Goal: Task Accomplishment & Management: Complete application form

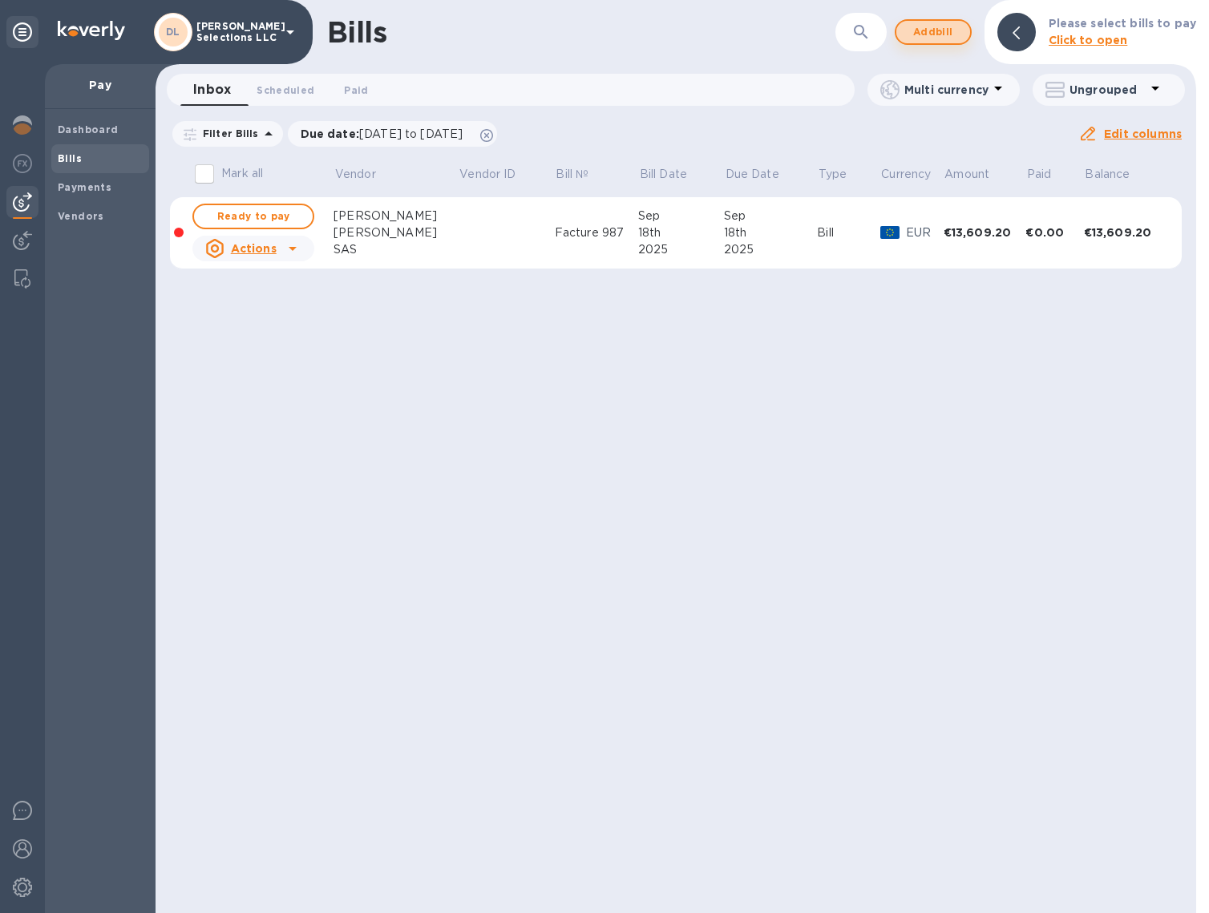
click at [912, 33] on button "Add bill" at bounding box center [933, 32] width 77 height 26
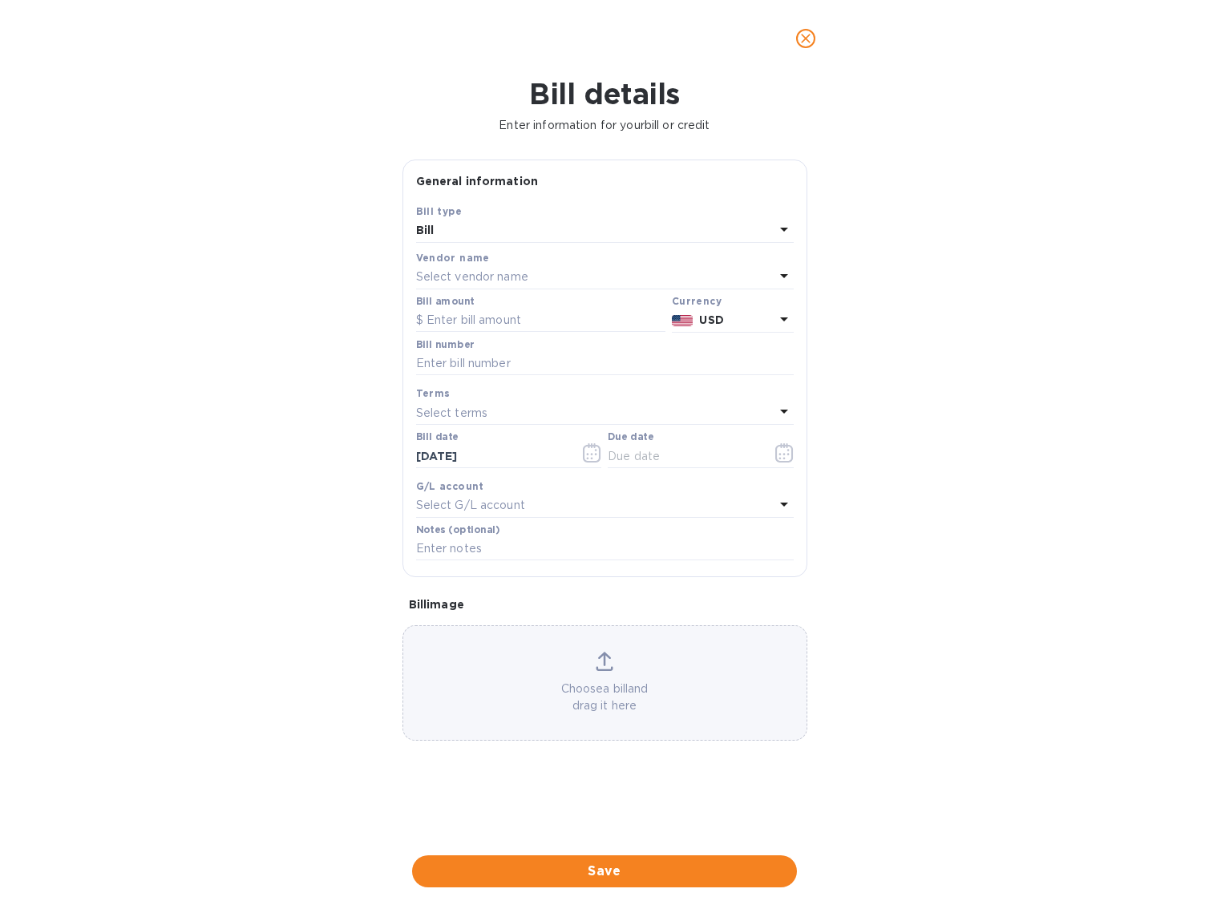
click at [471, 281] on p "Select vendor name" at bounding box center [472, 277] width 112 height 17
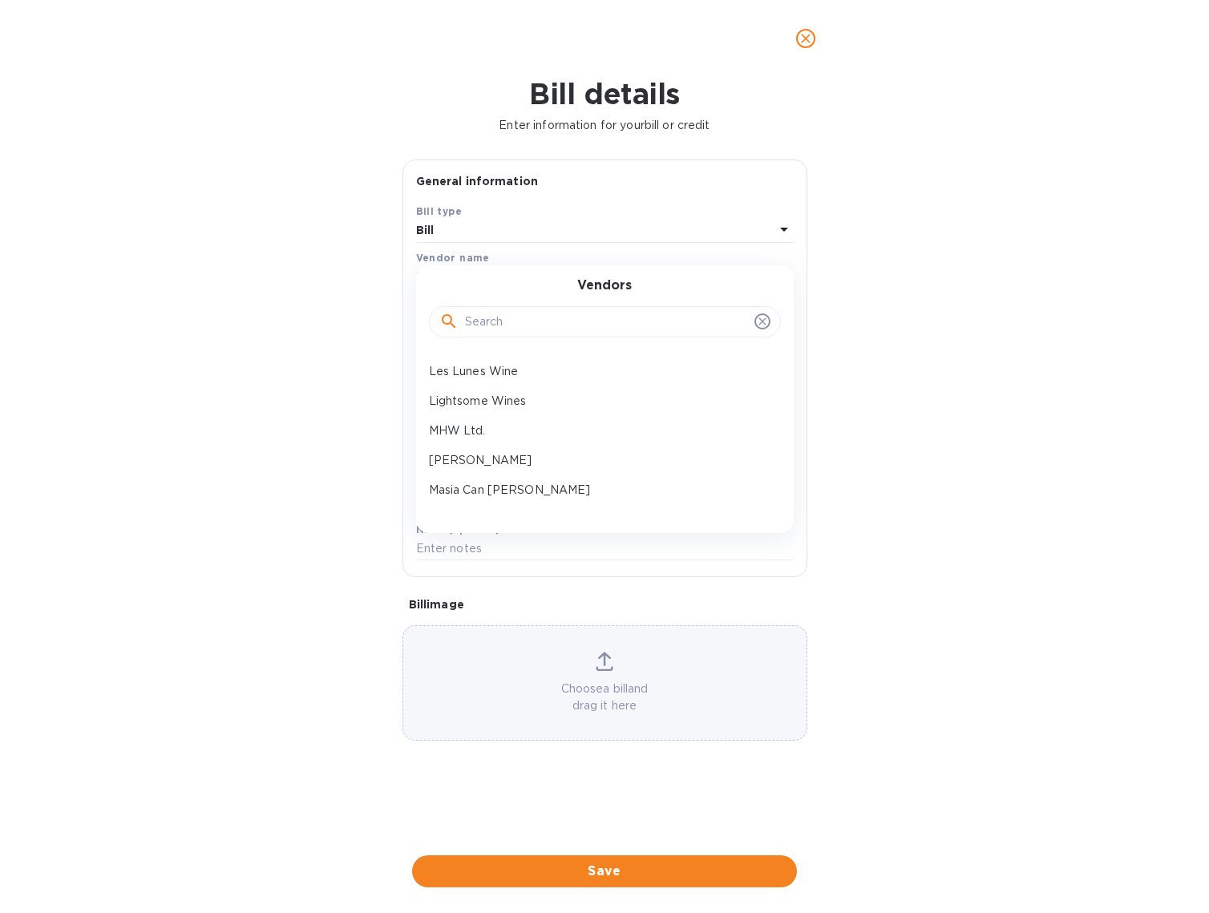
scroll to position [479, 0]
click at [792, 38] on button "close" at bounding box center [805, 38] width 38 height 38
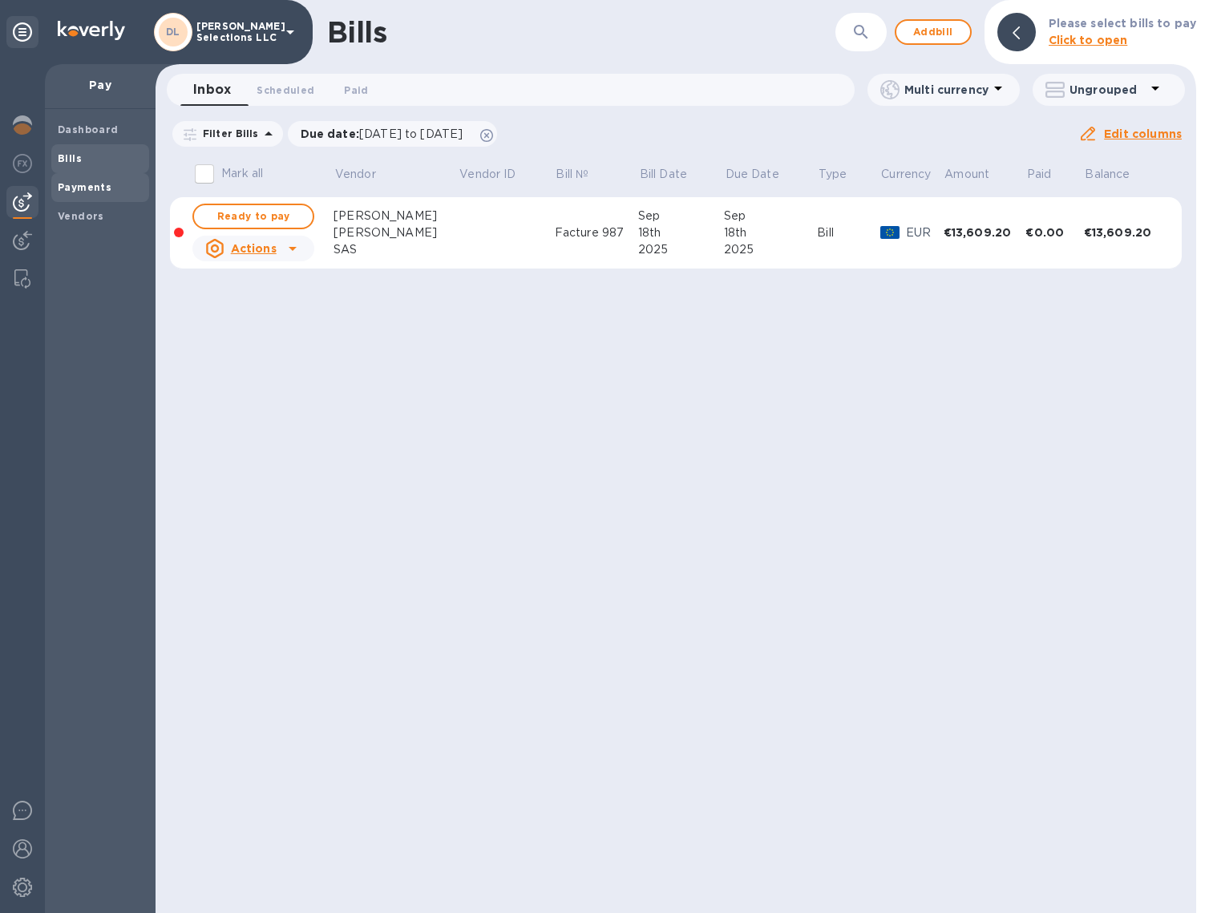
click at [77, 184] on b "Payments" at bounding box center [85, 187] width 54 height 12
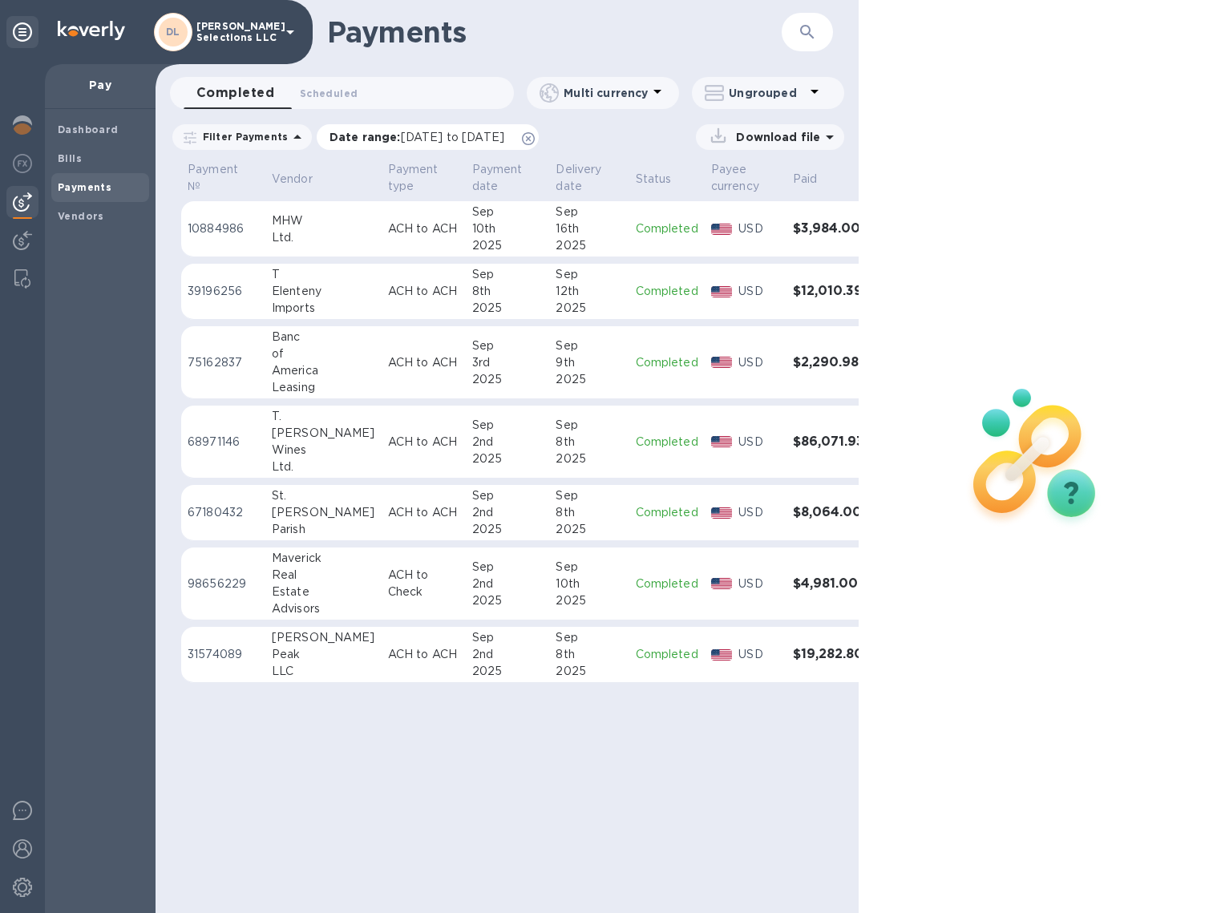
click at [418, 132] on span "[DATE] to [DATE]" at bounding box center [452, 137] width 103 height 13
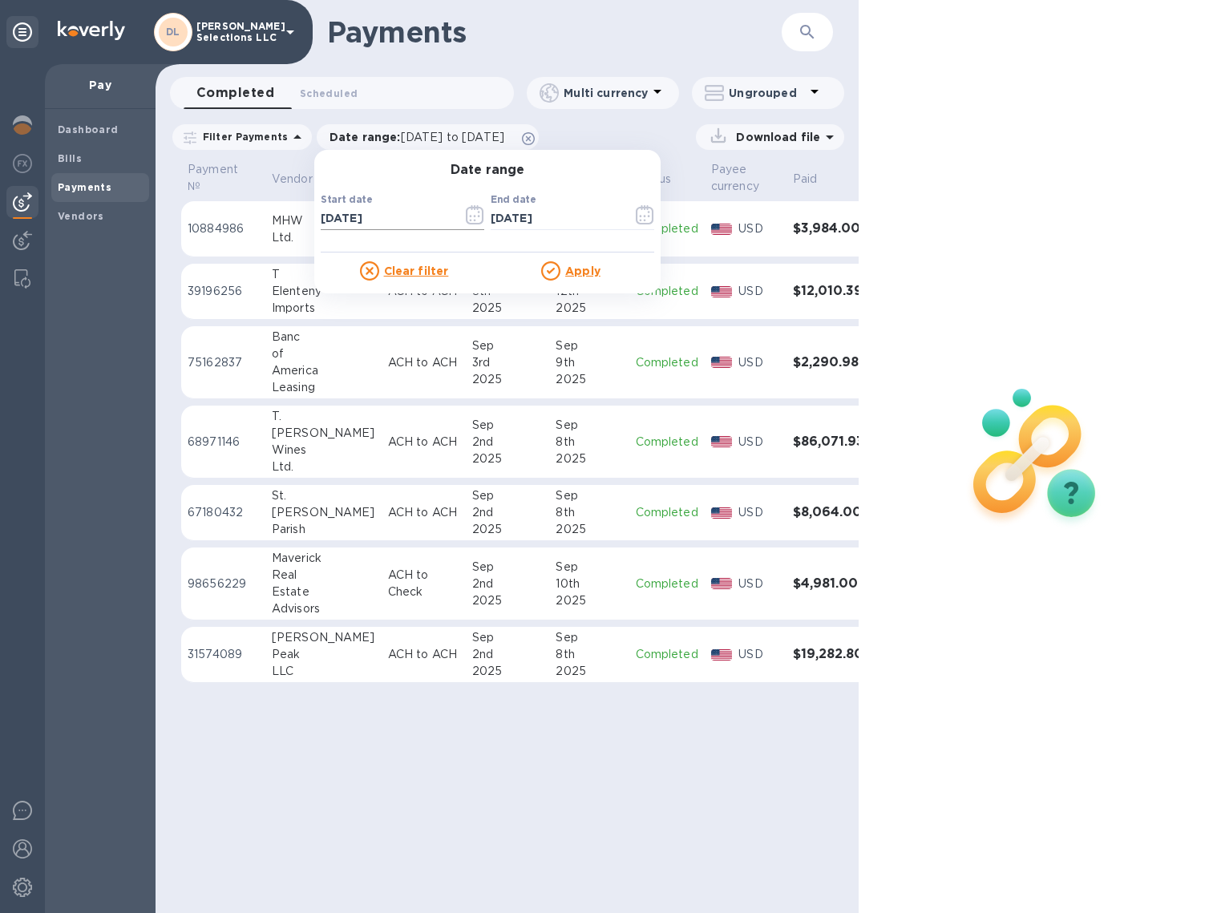
click at [478, 218] on button "button" at bounding box center [475, 215] width 38 height 38
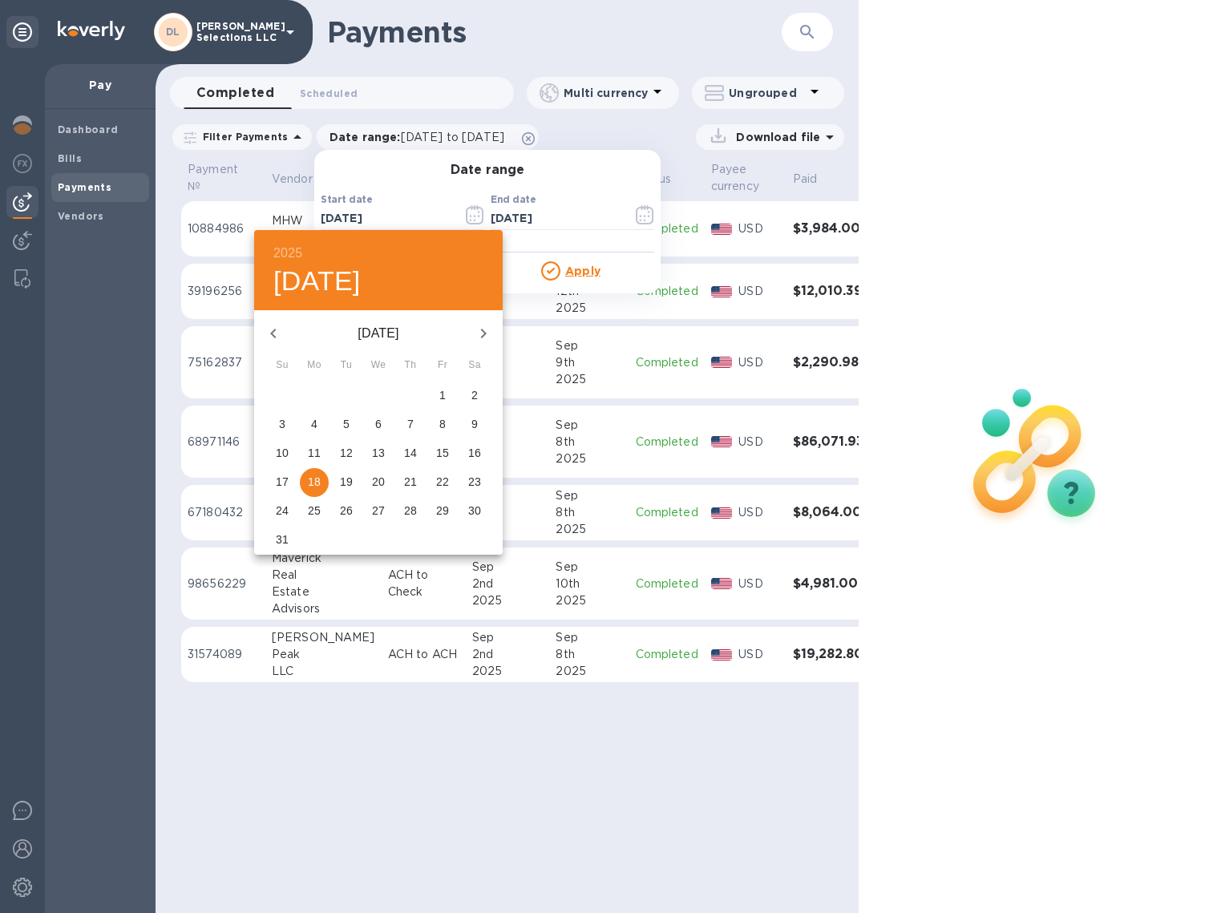
click at [447, 399] on span "1" at bounding box center [442, 395] width 29 height 16
type input "[DATE]"
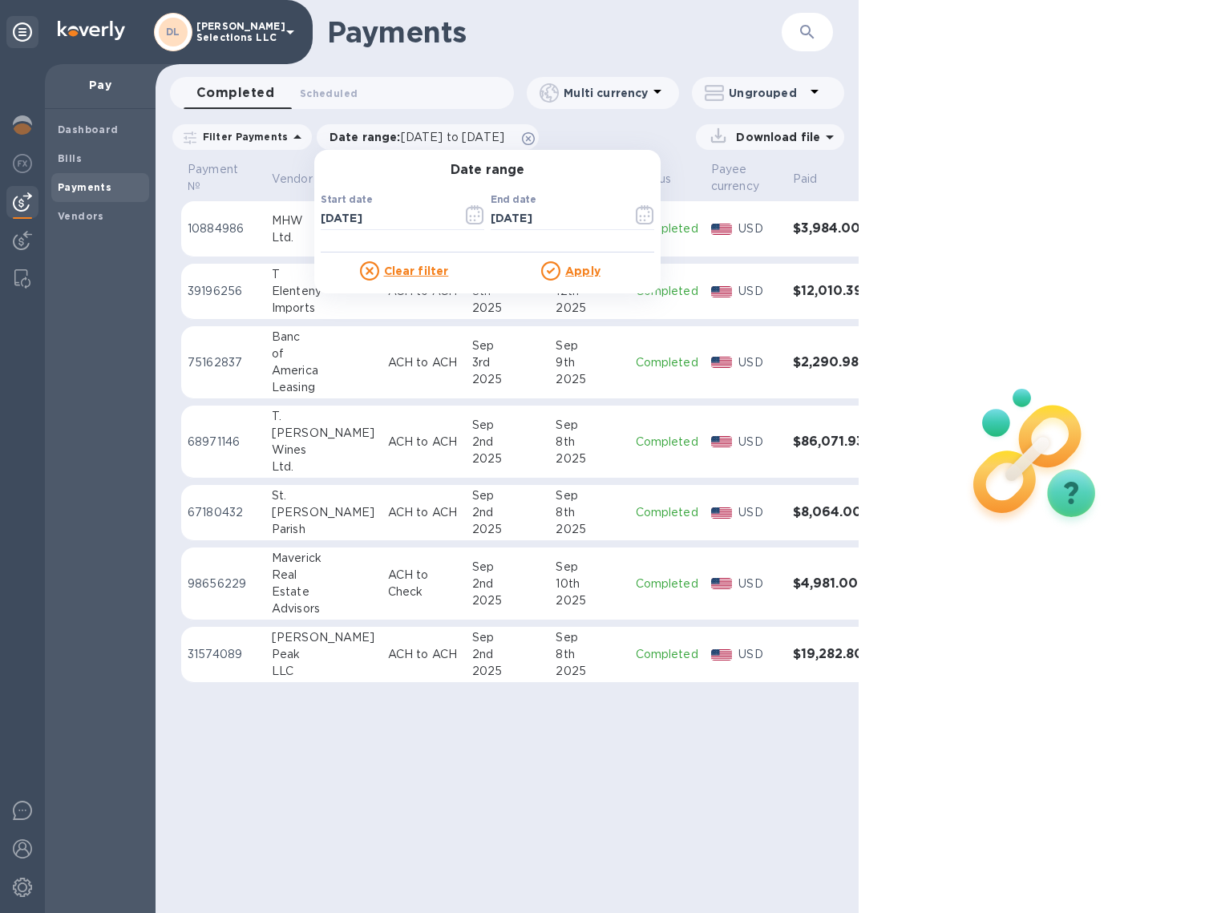
click at [573, 269] on u "Apply" at bounding box center [582, 271] width 35 height 13
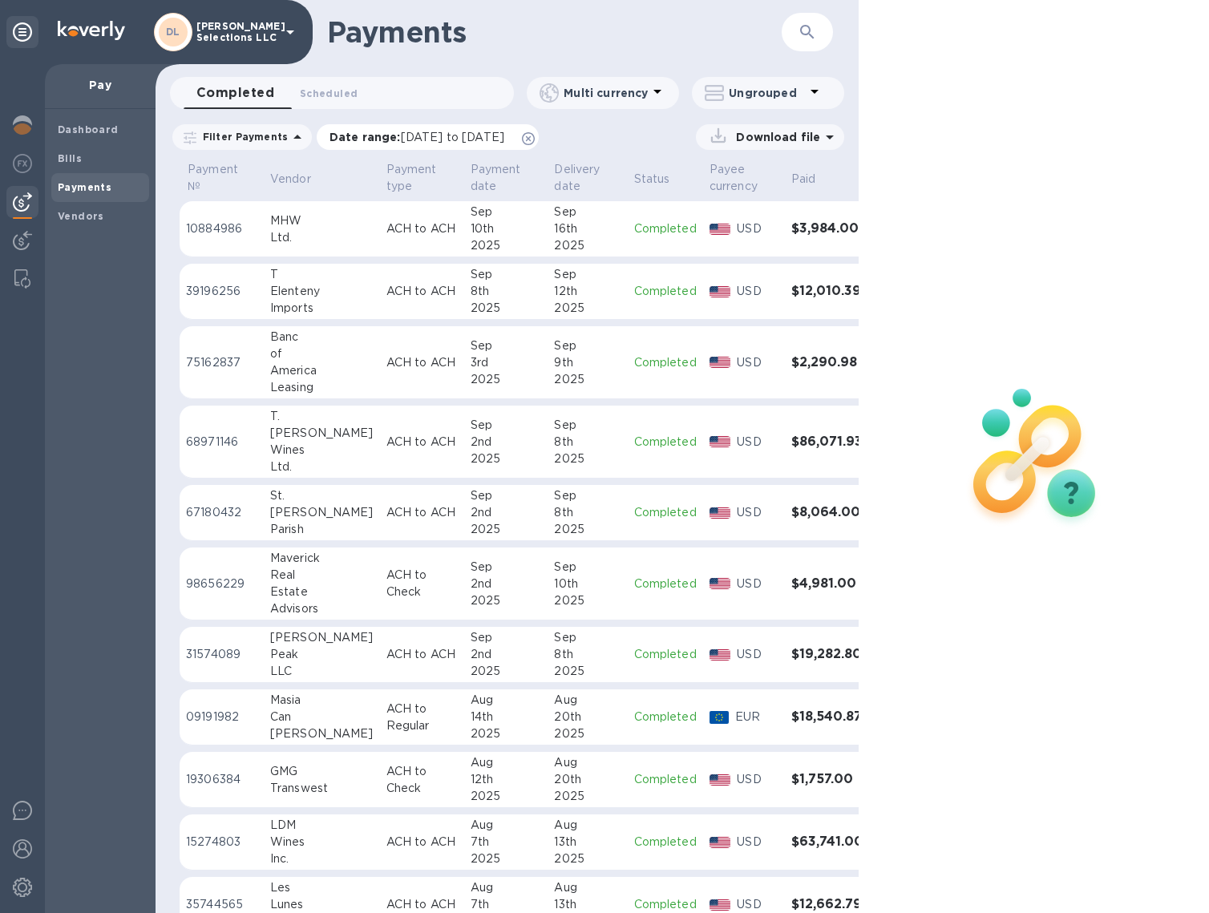
click at [471, 139] on span "[DATE] to [DATE]" at bounding box center [452, 137] width 103 height 13
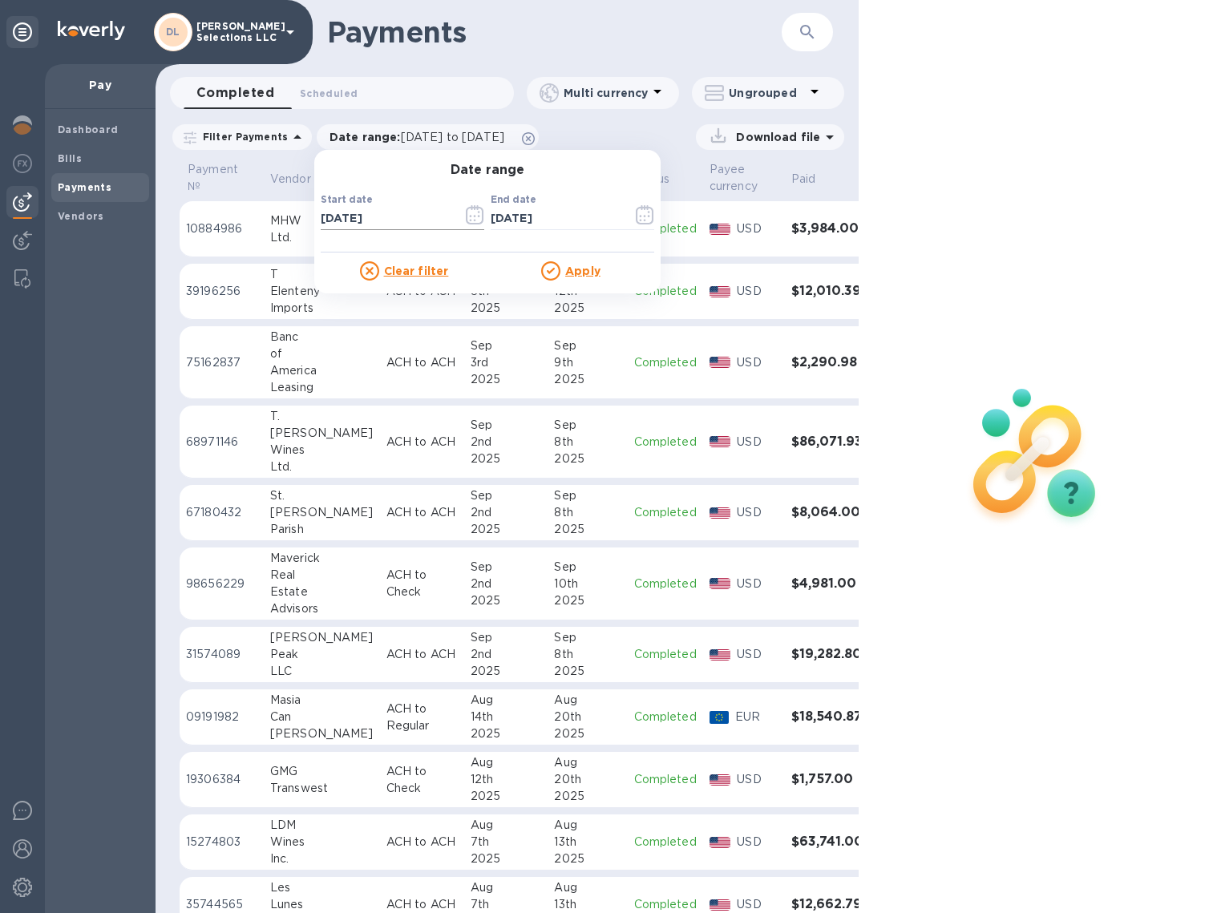
click at [466, 218] on icon "button" at bounding box center [475, 214] width 18 height 19
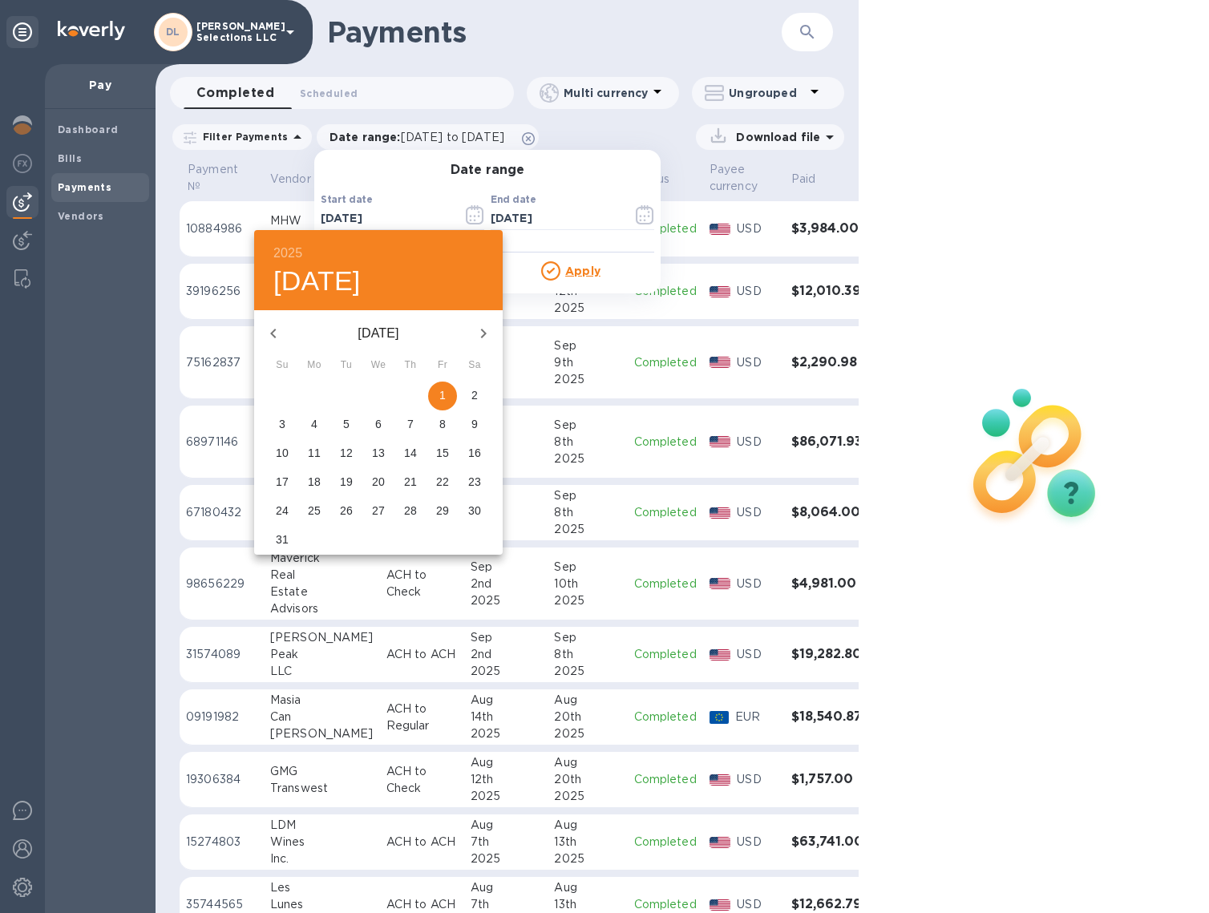
drag, startPoint x: 274, startPoint y: 338, endPoint x: 282, endPoint y: 343, distance: 9.3
click at [274, 338] on icon "button" at bounding box center [273, 333] width 19 height 19
drag, startPoint x: 351, startPoint y: 400, endPoint x: 371, endPoint y: 395, distance: 20.6
click at [351, 400] on span "1" at bounding box center [346, 395] width 29 height 16
type input "[DATE]"
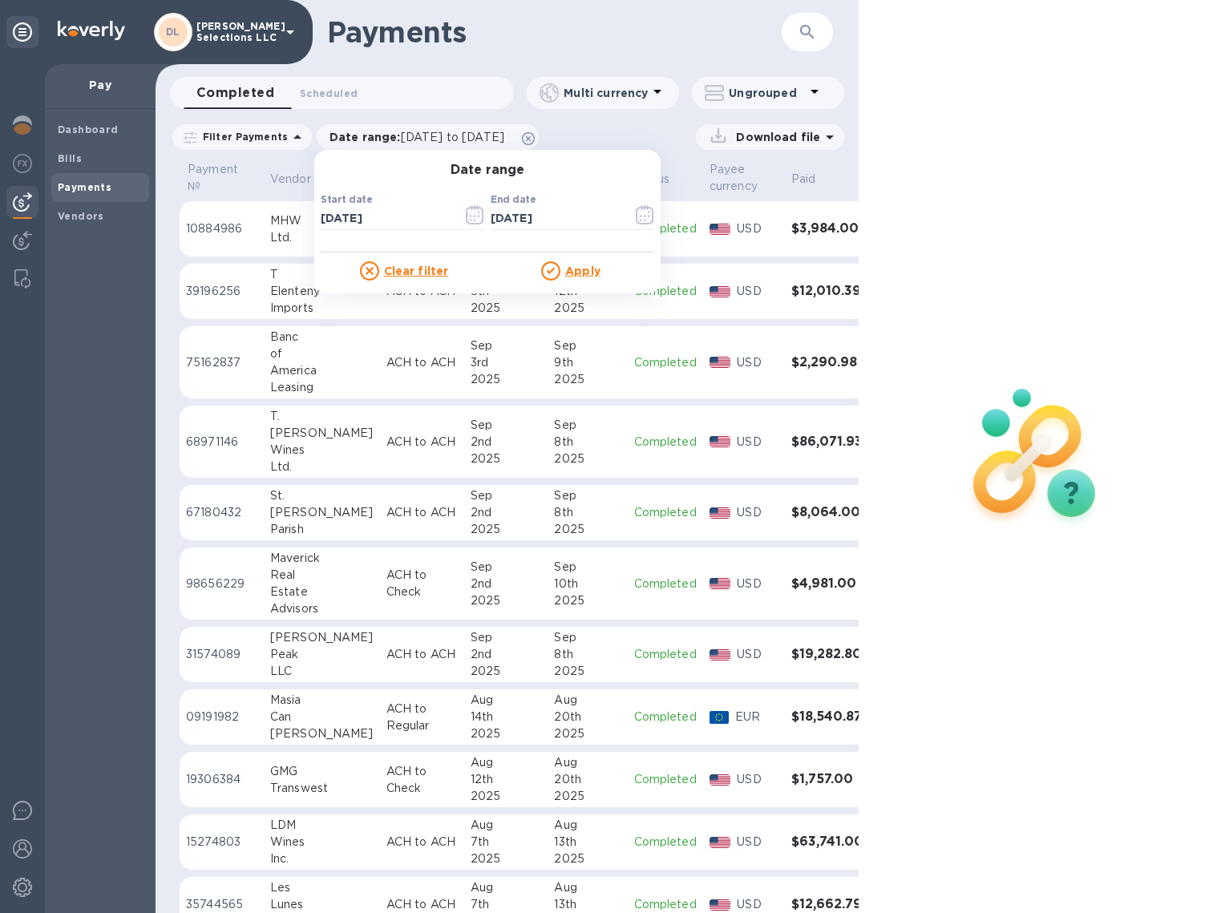
click at [579, 268] on u "Apply" at bounding box center [582, 271] width 35 height 13
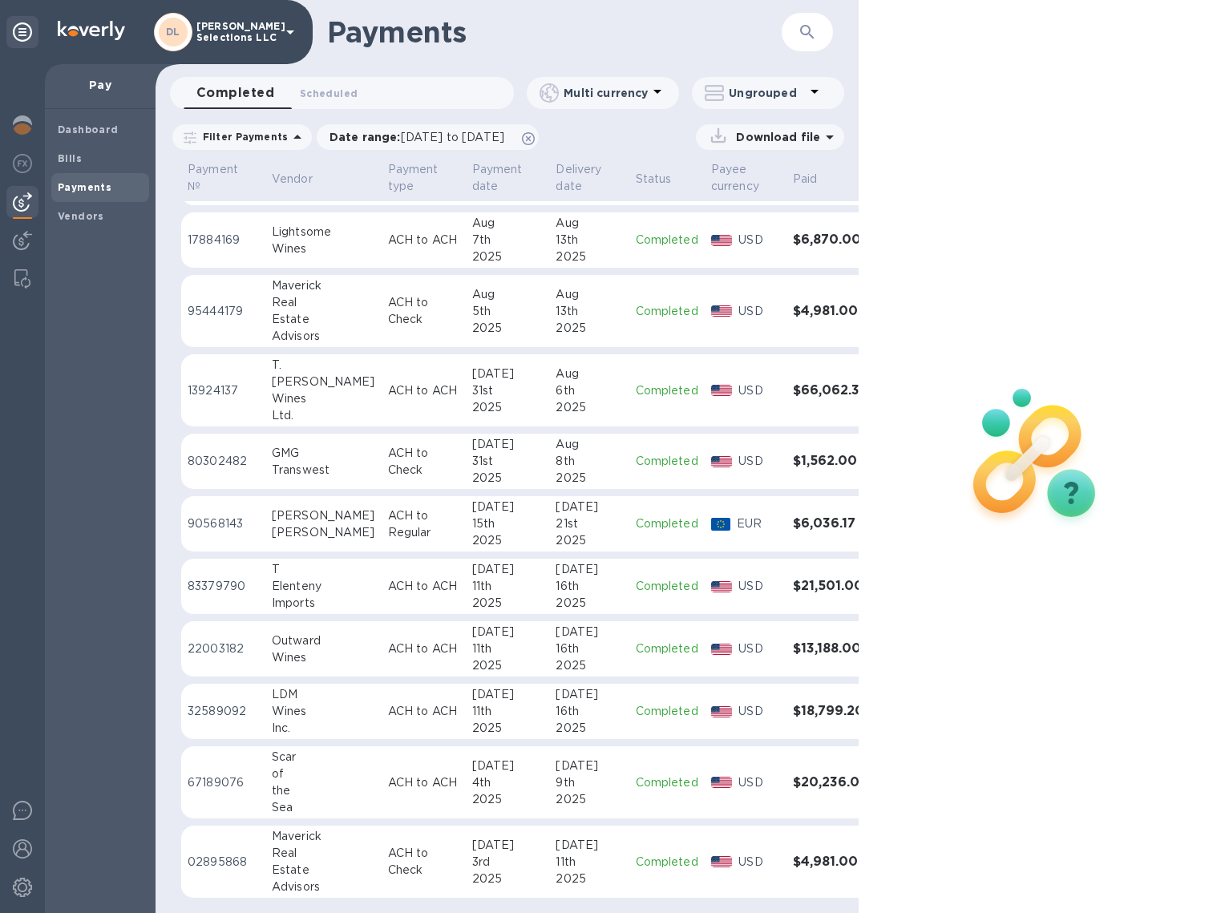
scroll to position [740, 0]
click at [418, 135] on span "[DATE] to [DATE]" at bounding box center [452, 137] width 103 height 13
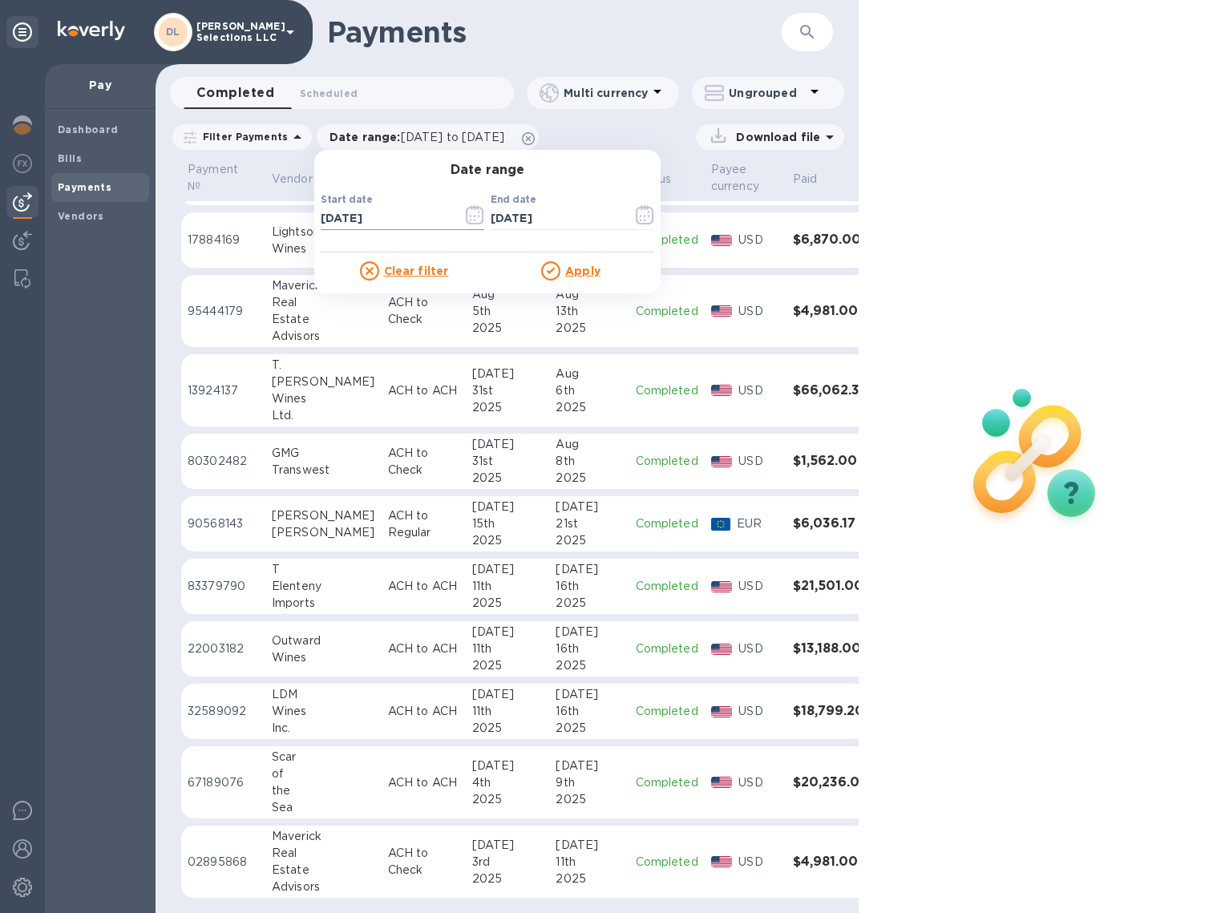
click at [468, 224] on button "button" at bounding box center [475, 215] width 38 height 38
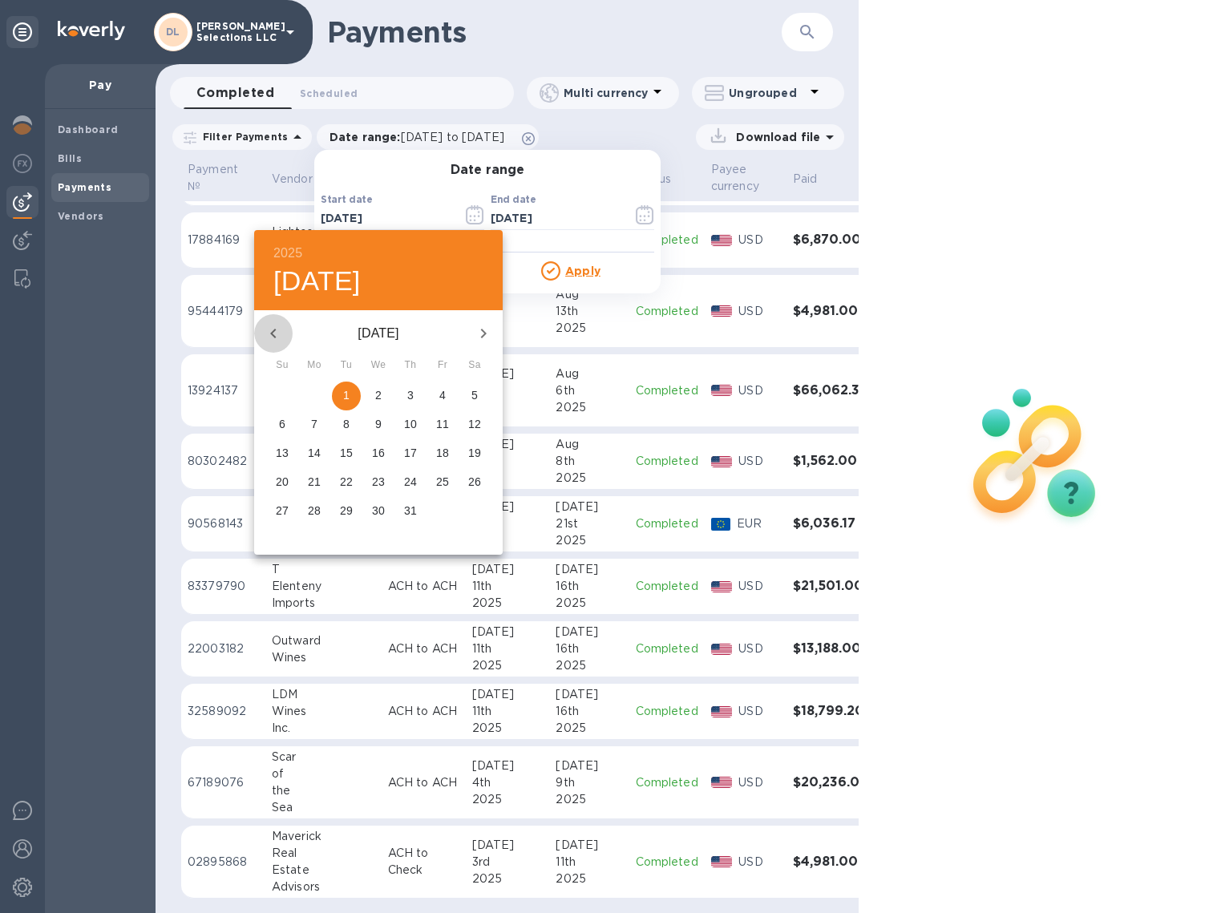
click at [274, 340] on icon "button" at bounding box center [273, 333] width 19 height 19
click at [280, 390] on p "1" at bounding box center [282, 395] width 6 height 16
type input "[DATE]"
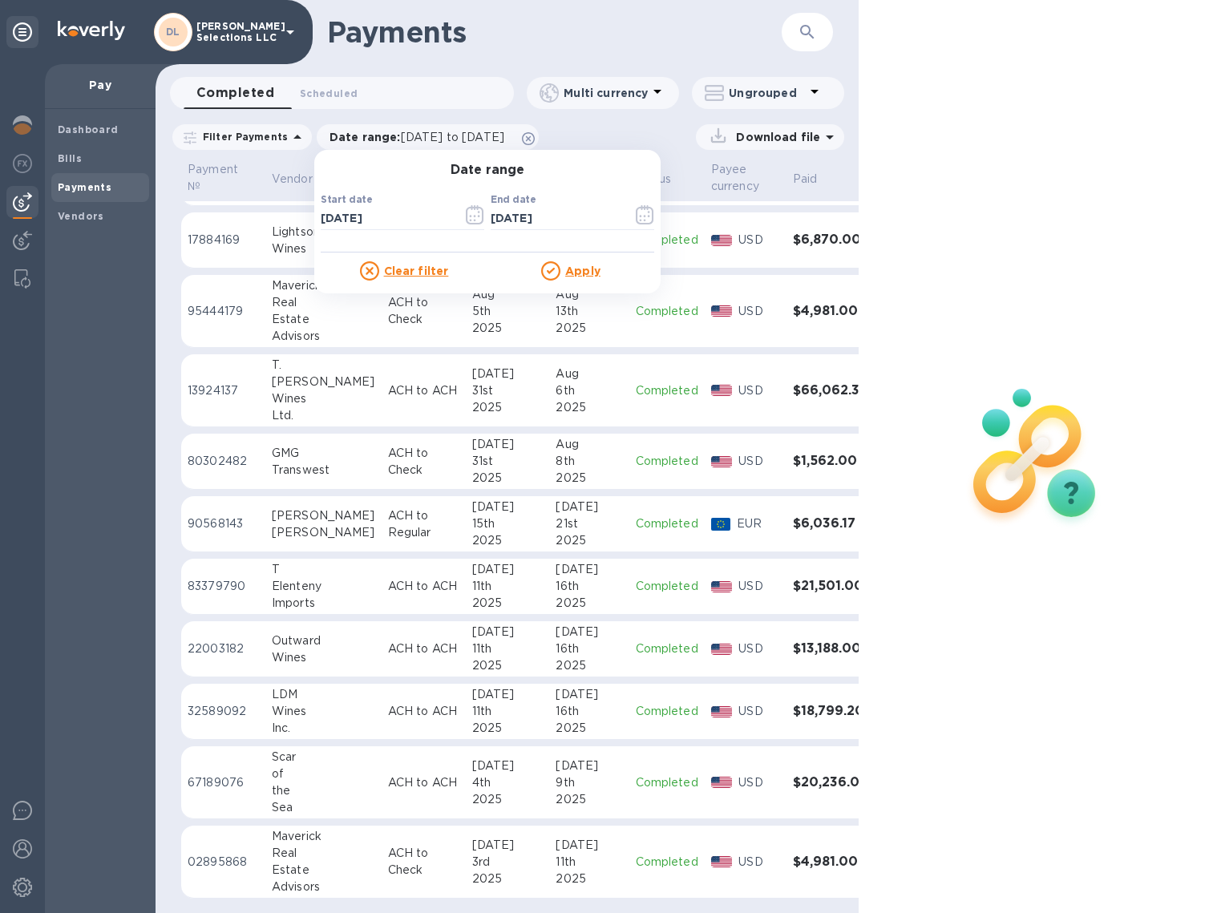
click at [570, 268] on u "Apply" at bounding box center [582, 271] width 35 height 13
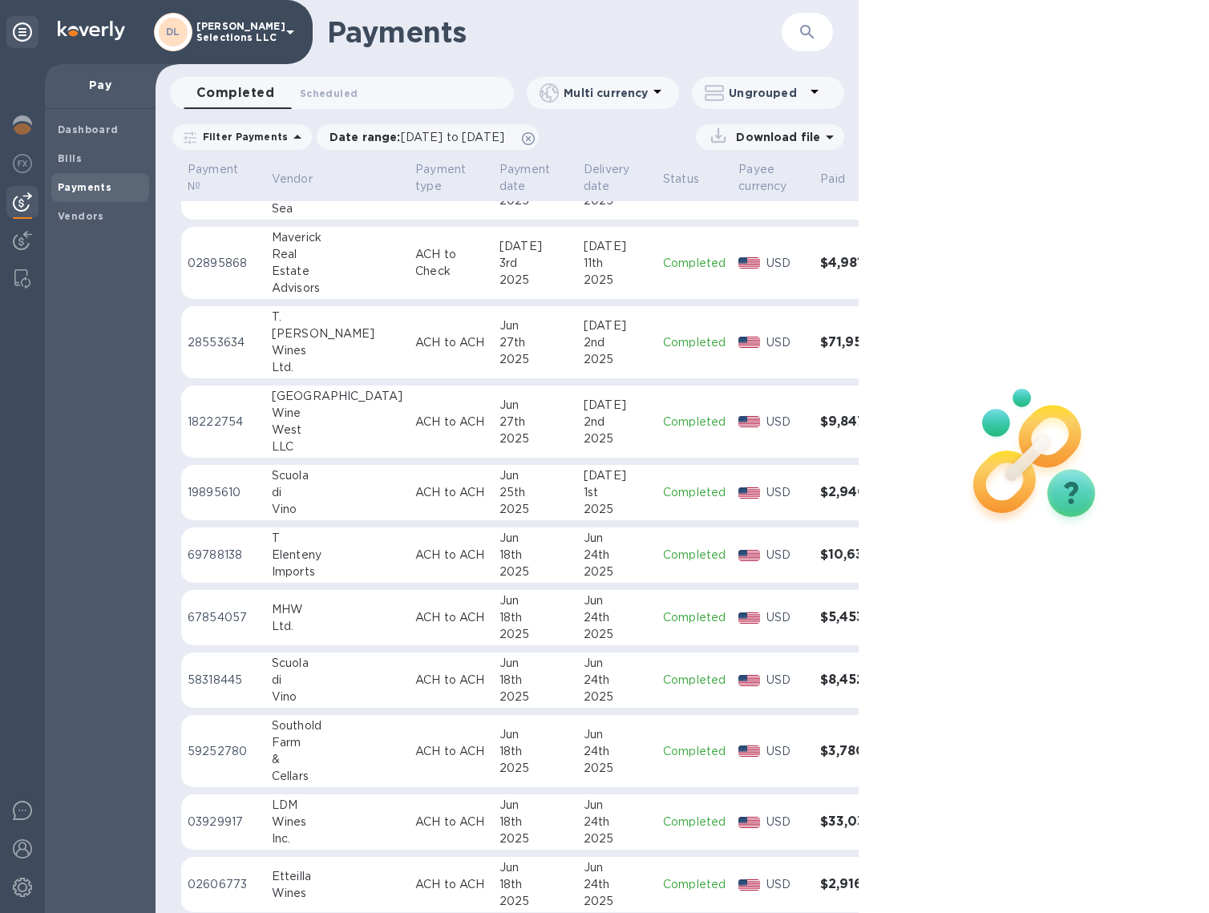
scroll to position [1325, 0]
click at [319, 624] on div "Ltd." at bounding box center [337, 627] width 131 height 17
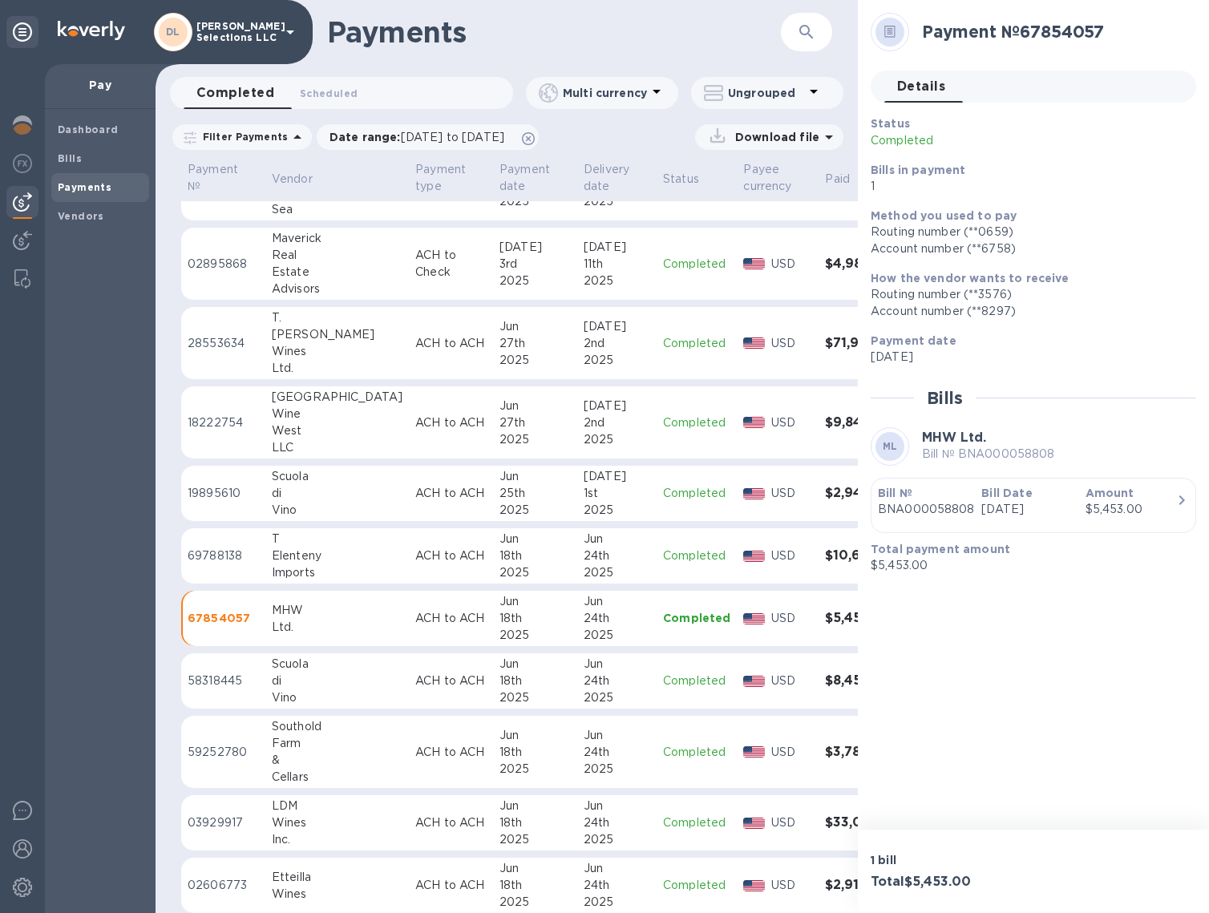
click at [415, 428] on p "ACH to ACH" at bounding box center [450, 422] width 71 height 17
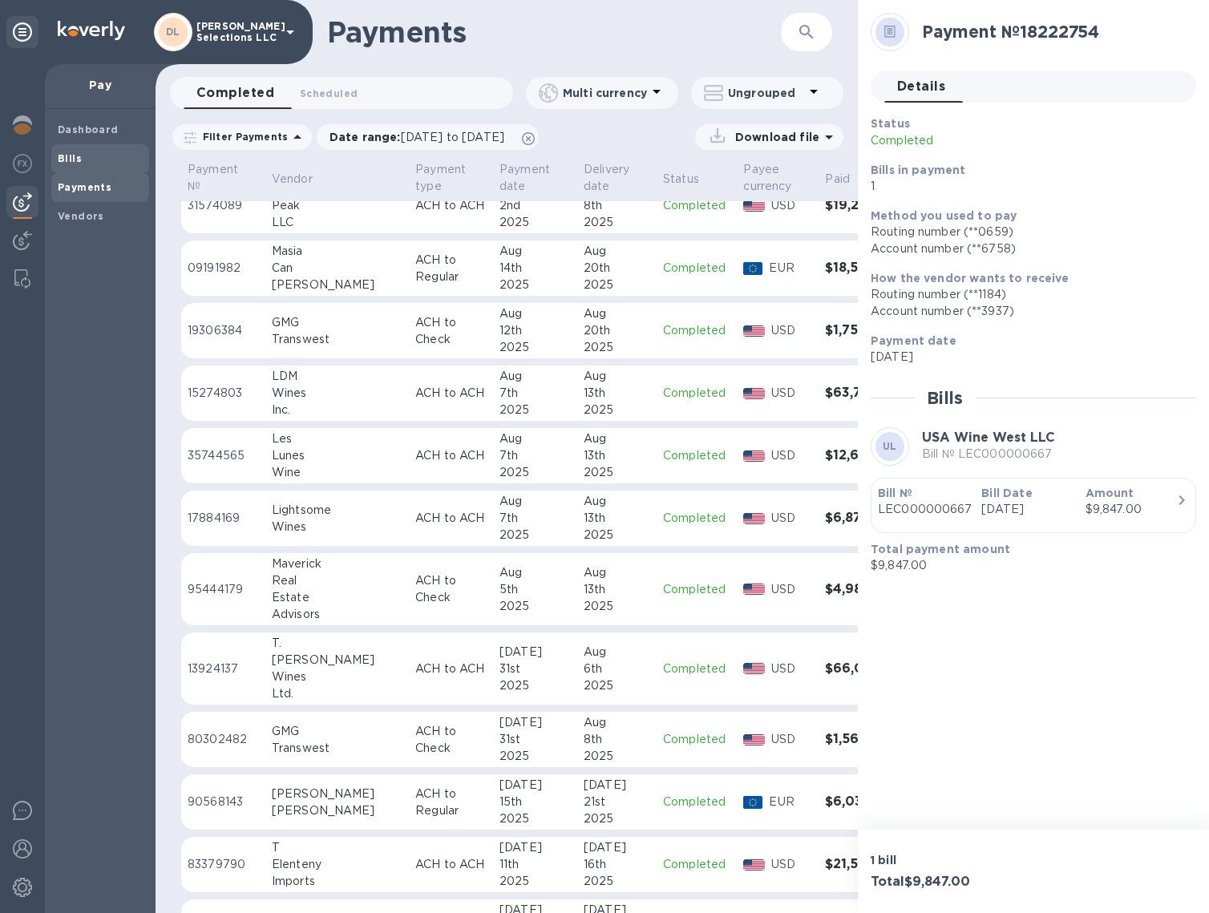
scroll to position [443, 0]
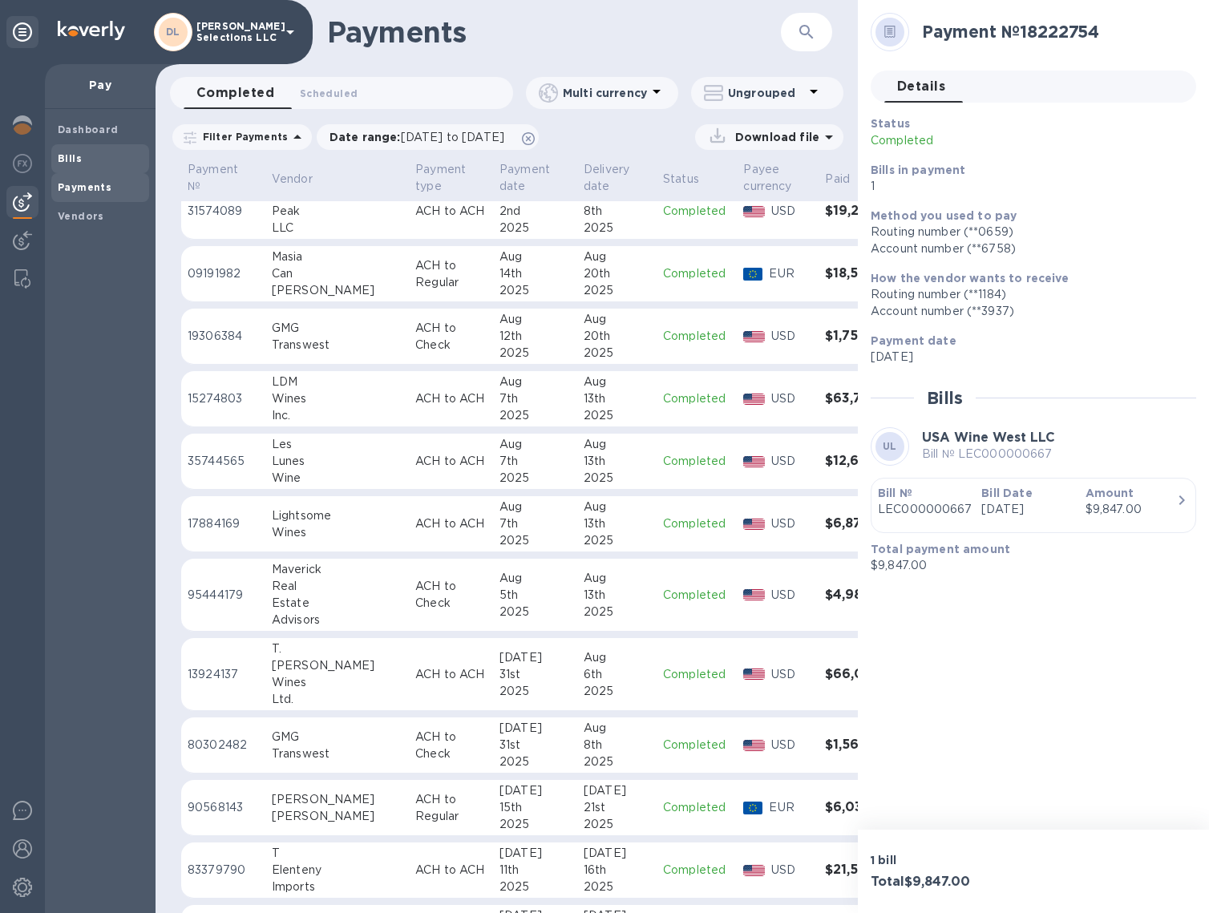
click at [85, 160] on span "Bills" at bounding box center [100, 159] width 85 height 16
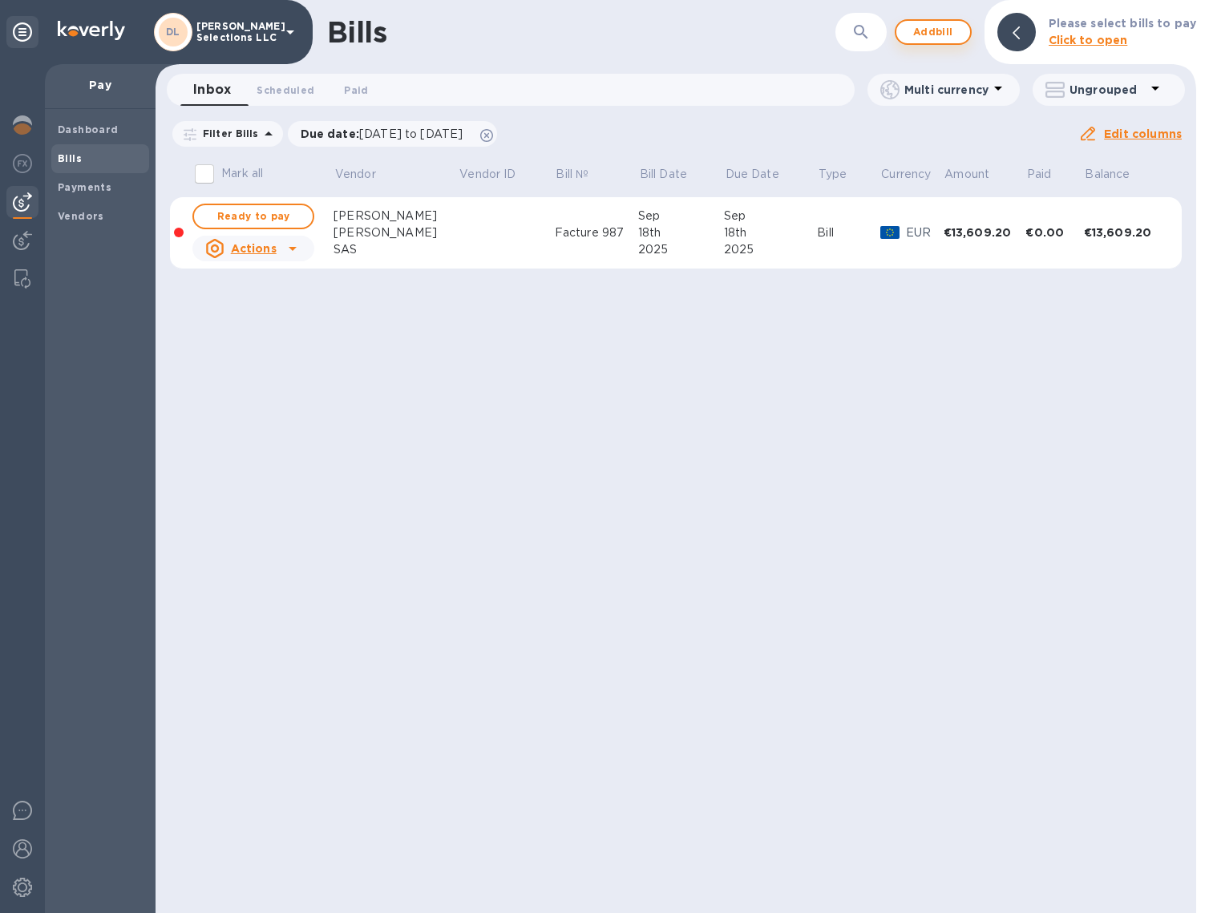
click at [927, 36] on span "Add bill" at bounding box center [933, 31] width 48 height 19
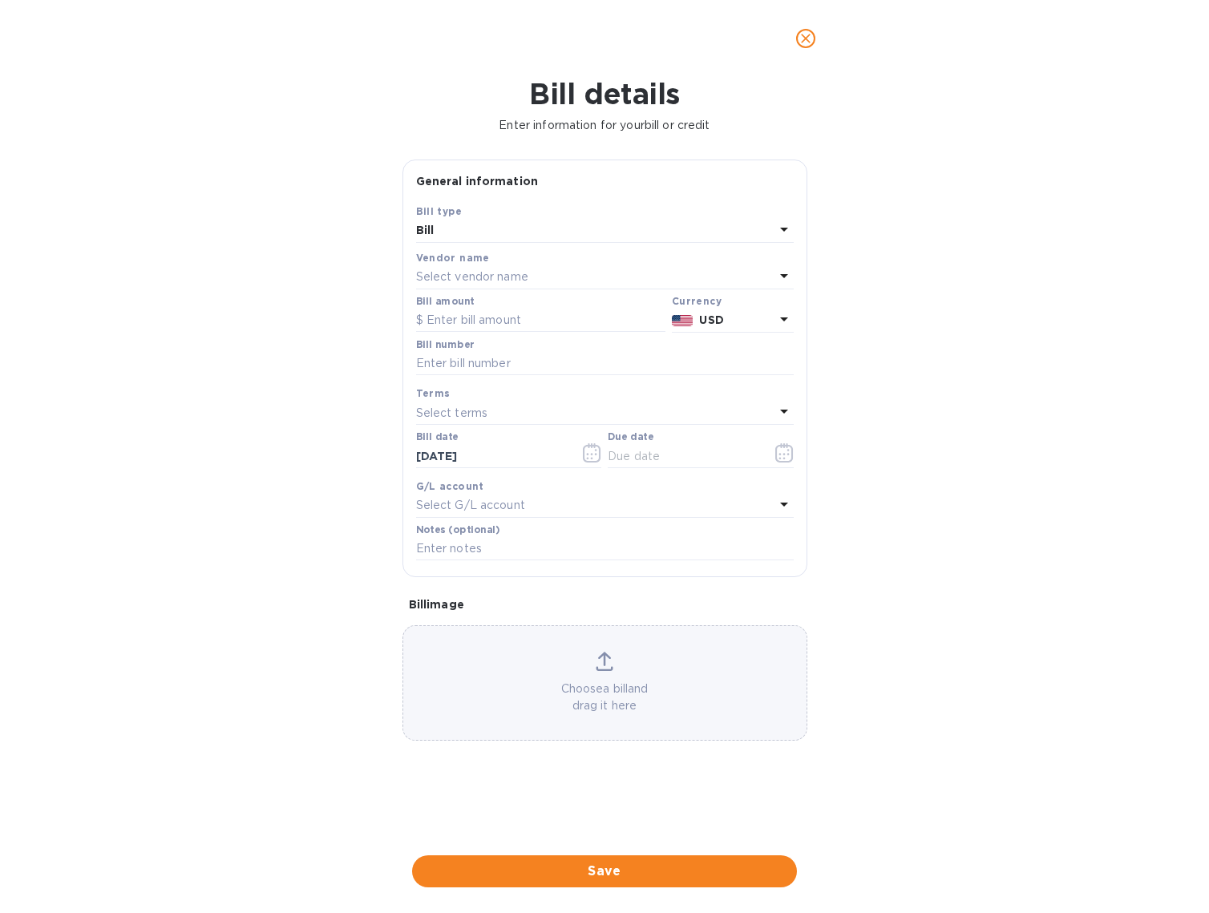
click at [496, 281] on p "Select vendor name" at bounding box center [472, 277] width 112 height 17
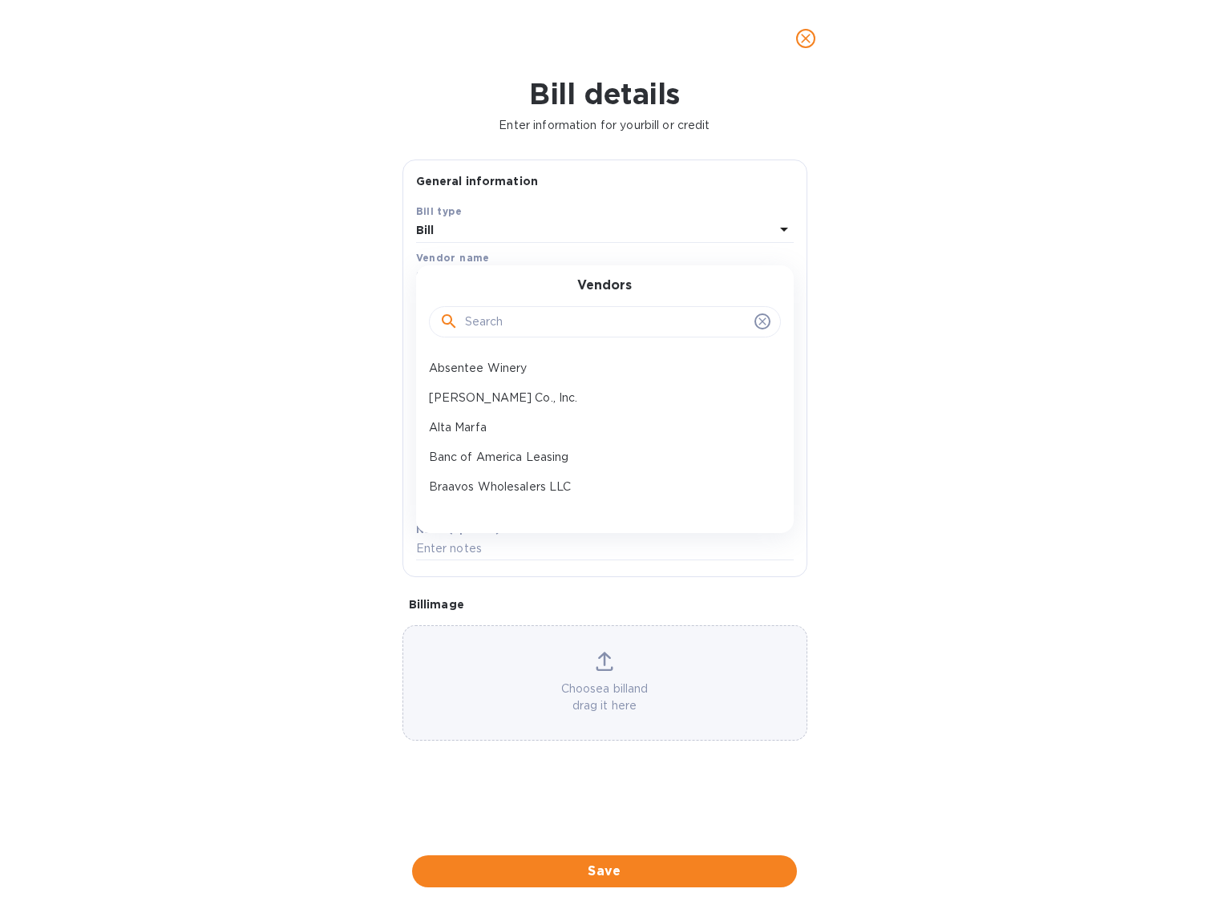
click at [545, 324] on input "text" at bounding box center [606, 322] width 283 height 24
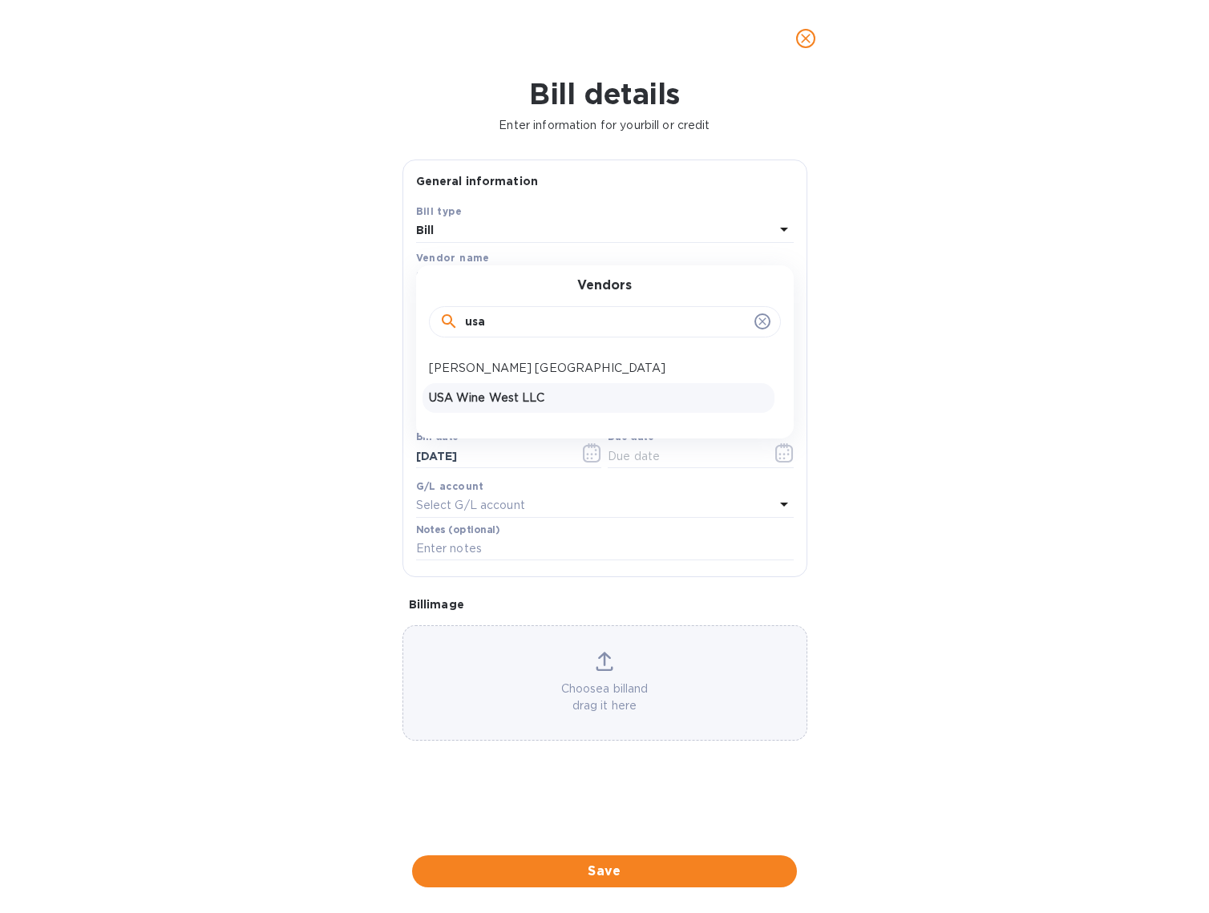
type input "usa"
click at [488, 394] on p "USA Wine West LLC" at bounding box center [598, 398] width 339 height 17
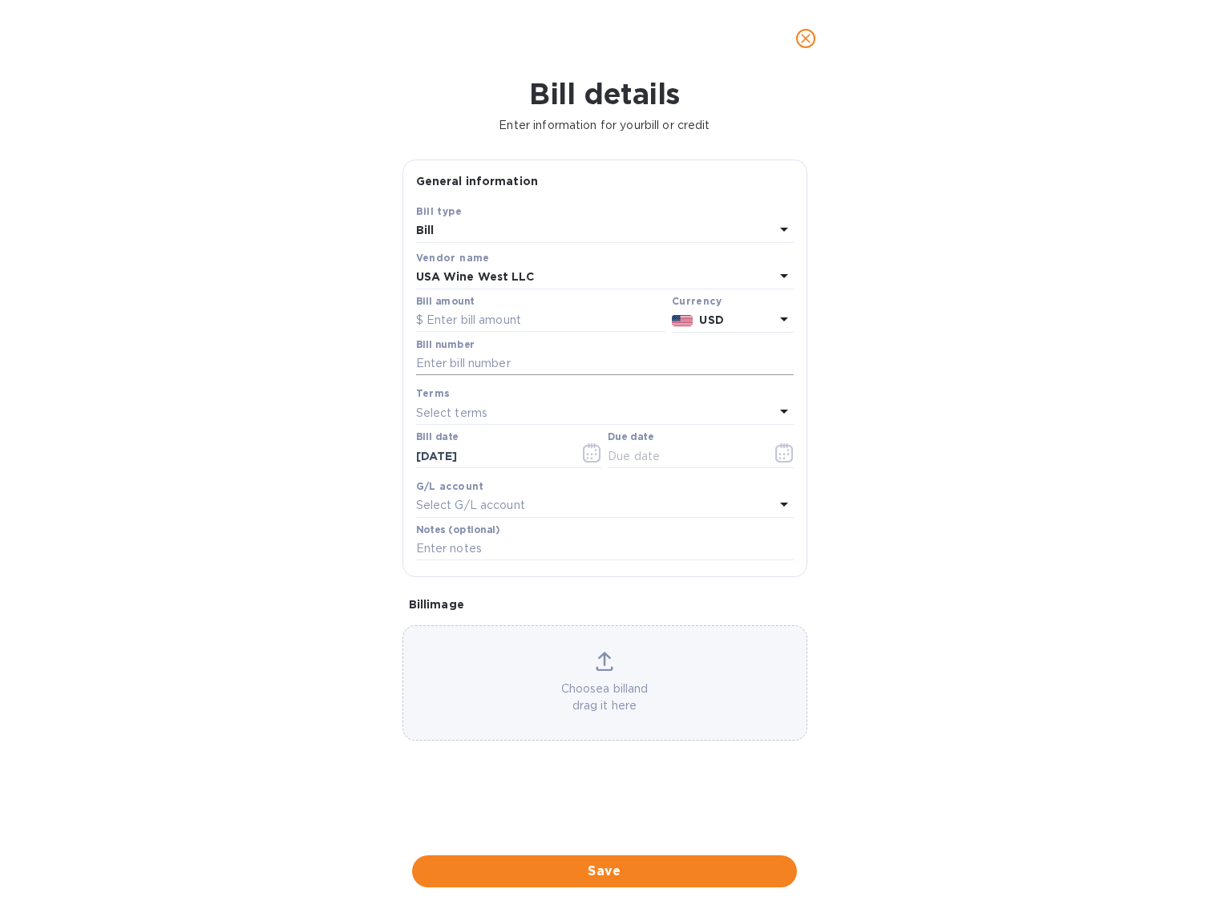
click at [483, 349] on div "Bill number" at bounding box center [605, 357] width 378 height 37
click at [476, 360] on input "text" at bounding box center [605, 364] width 378 height 24
paste input "LEC000000725"
drag, startPoint x: 544, startPoint y: 365, endPoint x: 442, endPoint y: 366, distance: 102.6
click at [442, 366] on input "LEC000000725" at bounding box center [605, 364] width 378 height 24
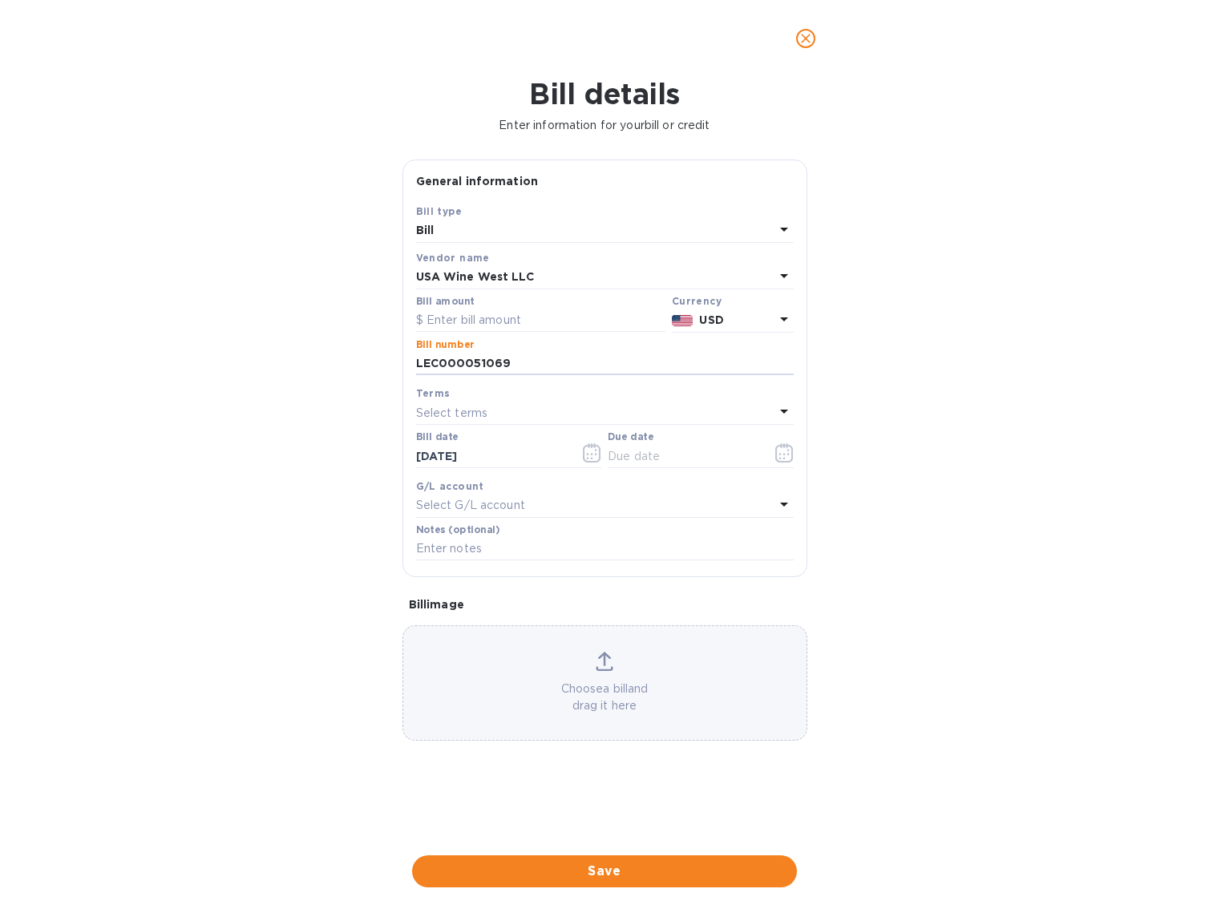
type input "LEC000051069"
click at [480, 413] on p "Select terms" at bounding box center [452, 413] width 72 height 17
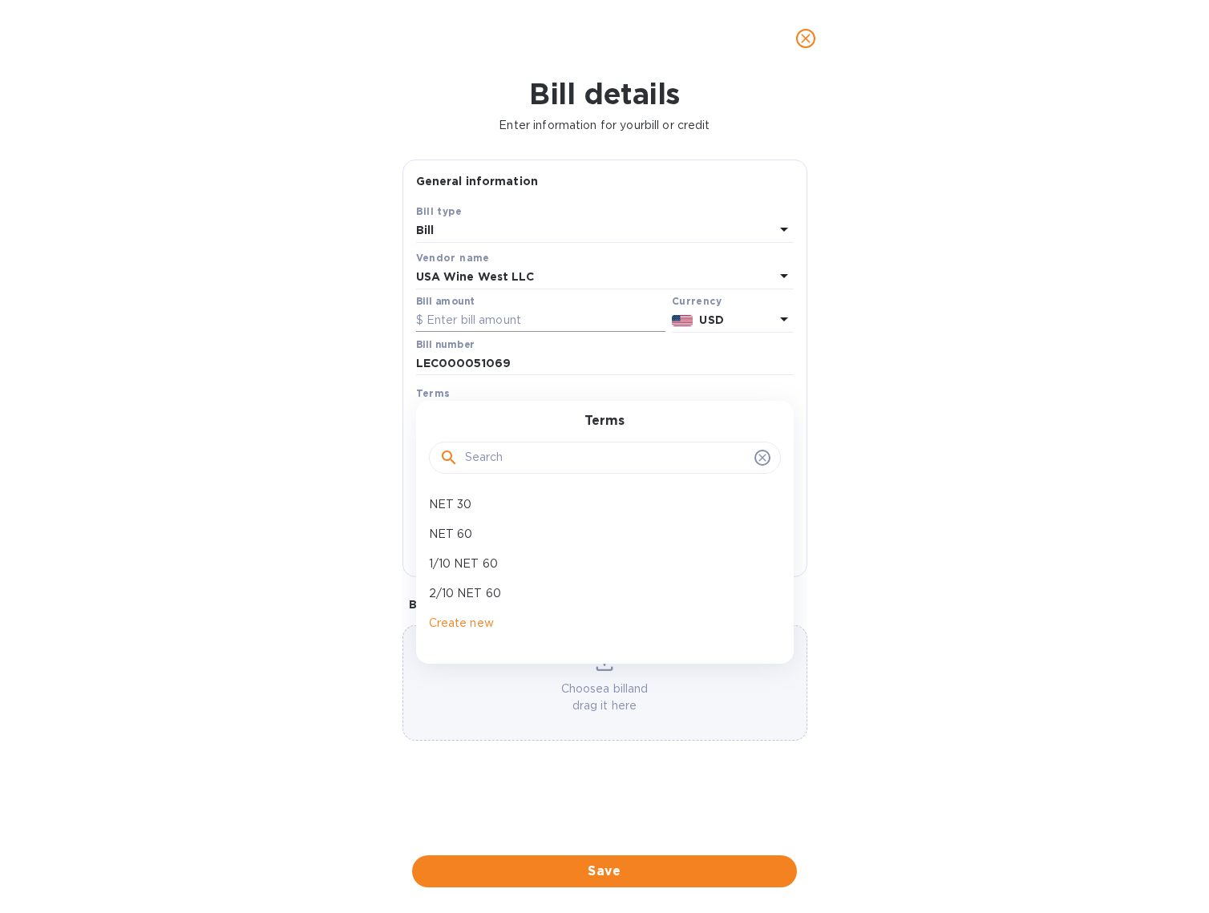
click at [454, 321] on input "text" at bounding box center [540, 321] width 249 height 24
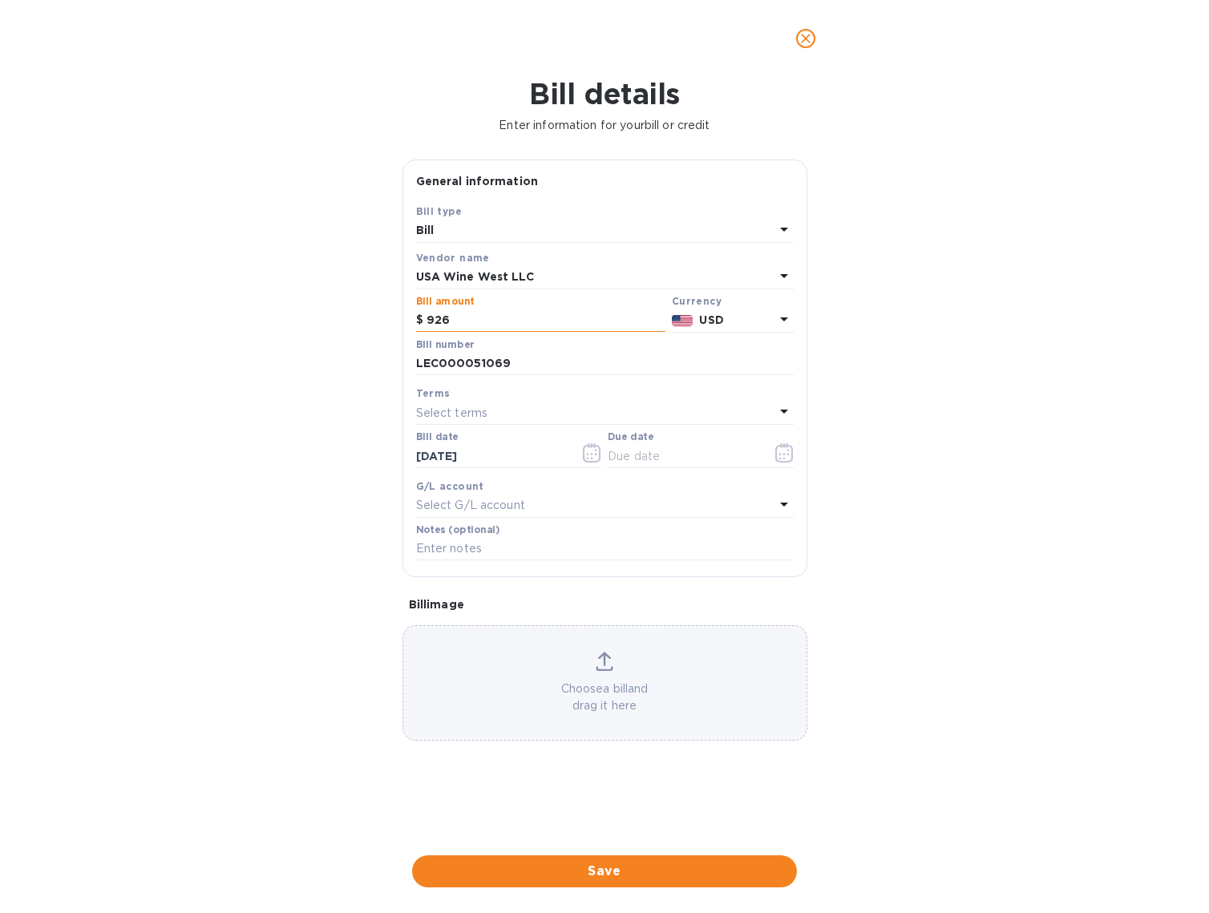
type input "9,264"
click at [776, 452] on icon "button" at bounding box center [784, 452] width 18 height 19
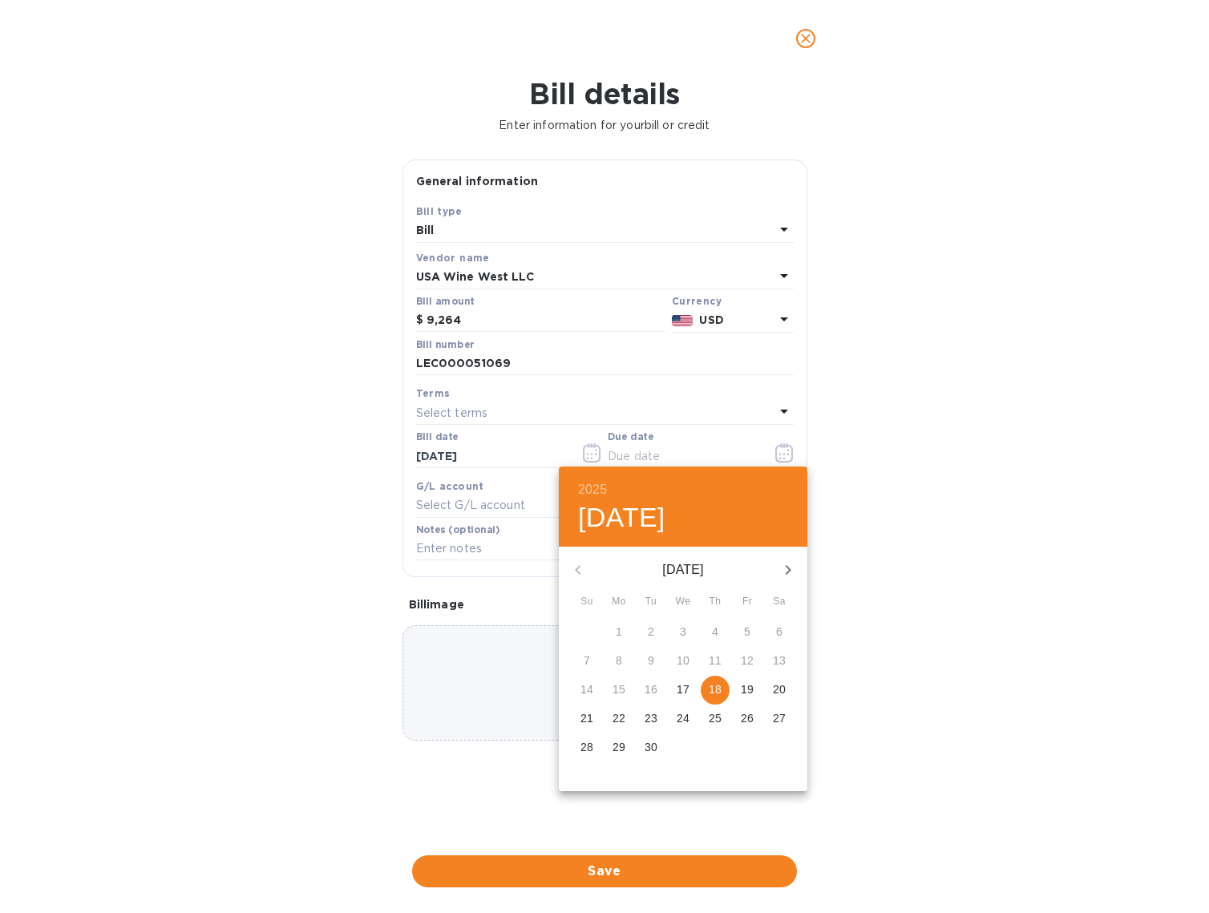
click at [719, 691] on p "18" at bounding box center [715, 689] width 13 height 16
type input "[DATE]"
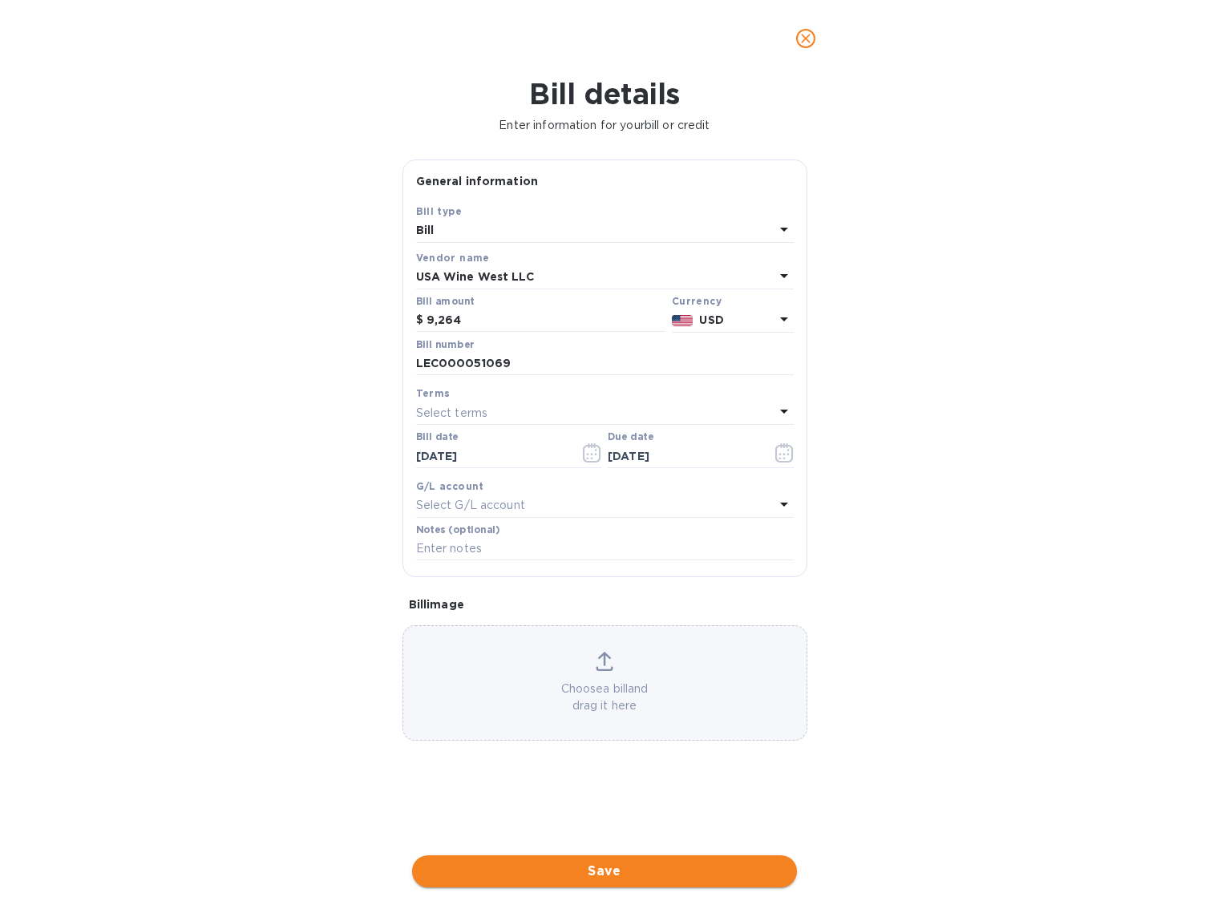
click at [612, 862] on span "Save" at bounding box center [604, 871] width 359 height 19
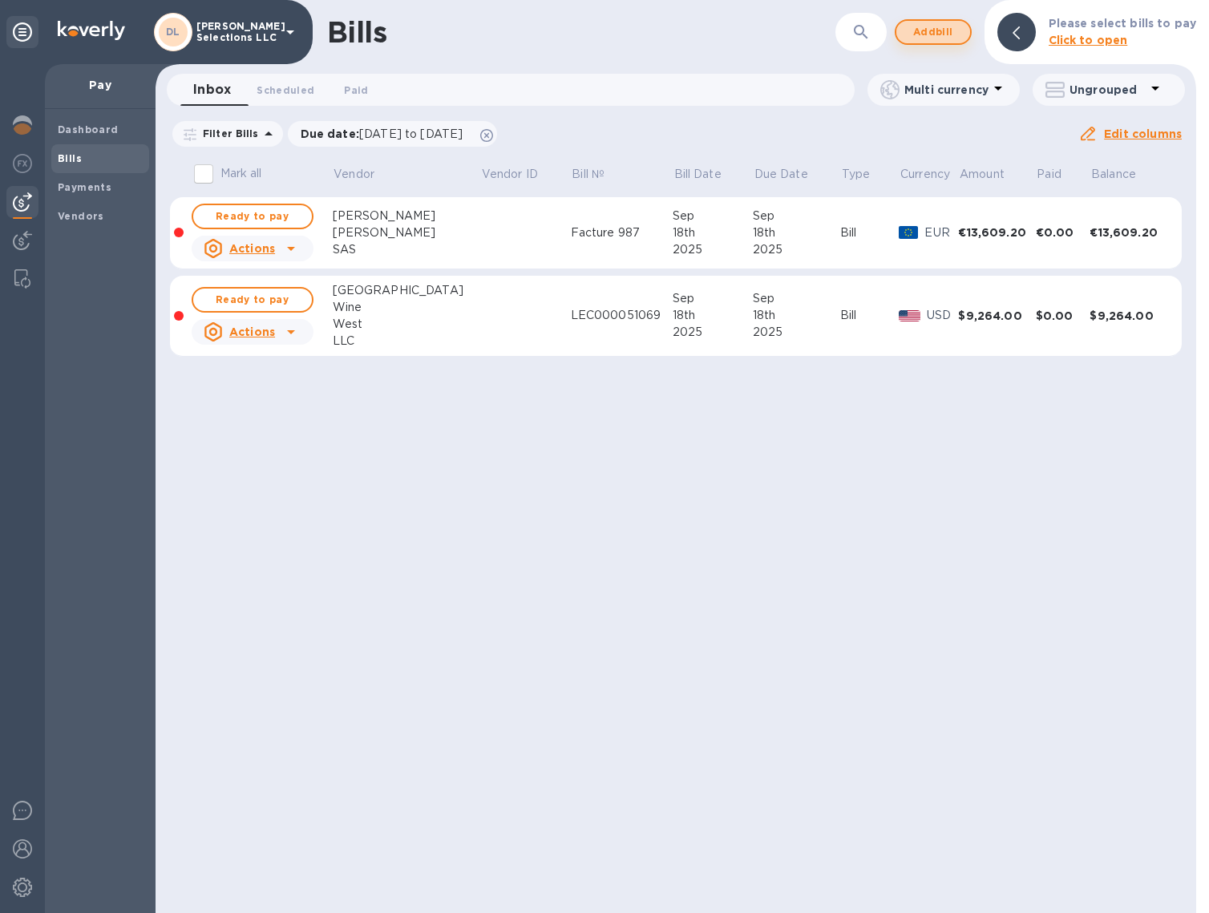
click at [927, 33] on span "Add bill" at bounding box center [933, 31] width 48 height 19
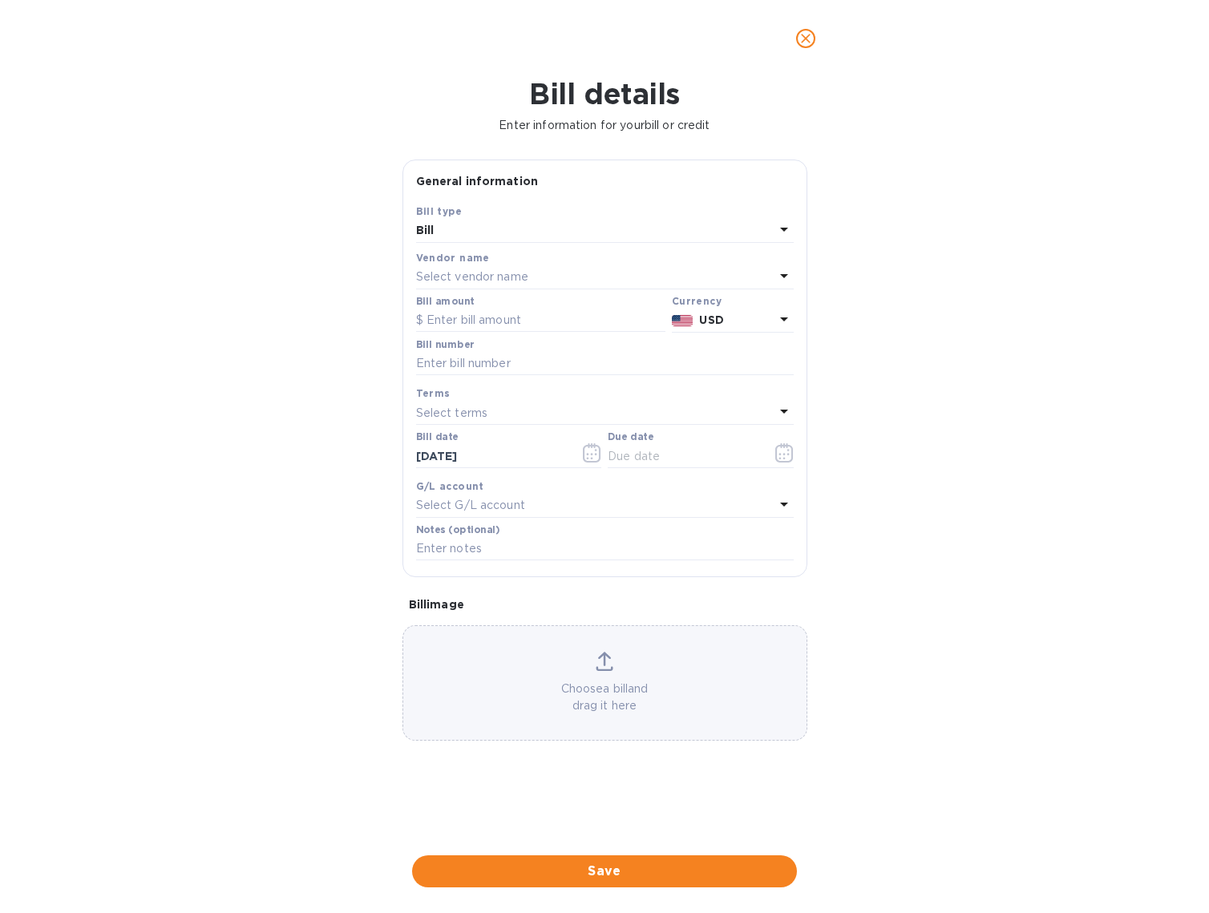
click at [471, 282] on p "Select vendor name" at bounding box center [472, 277] width 112 height 17
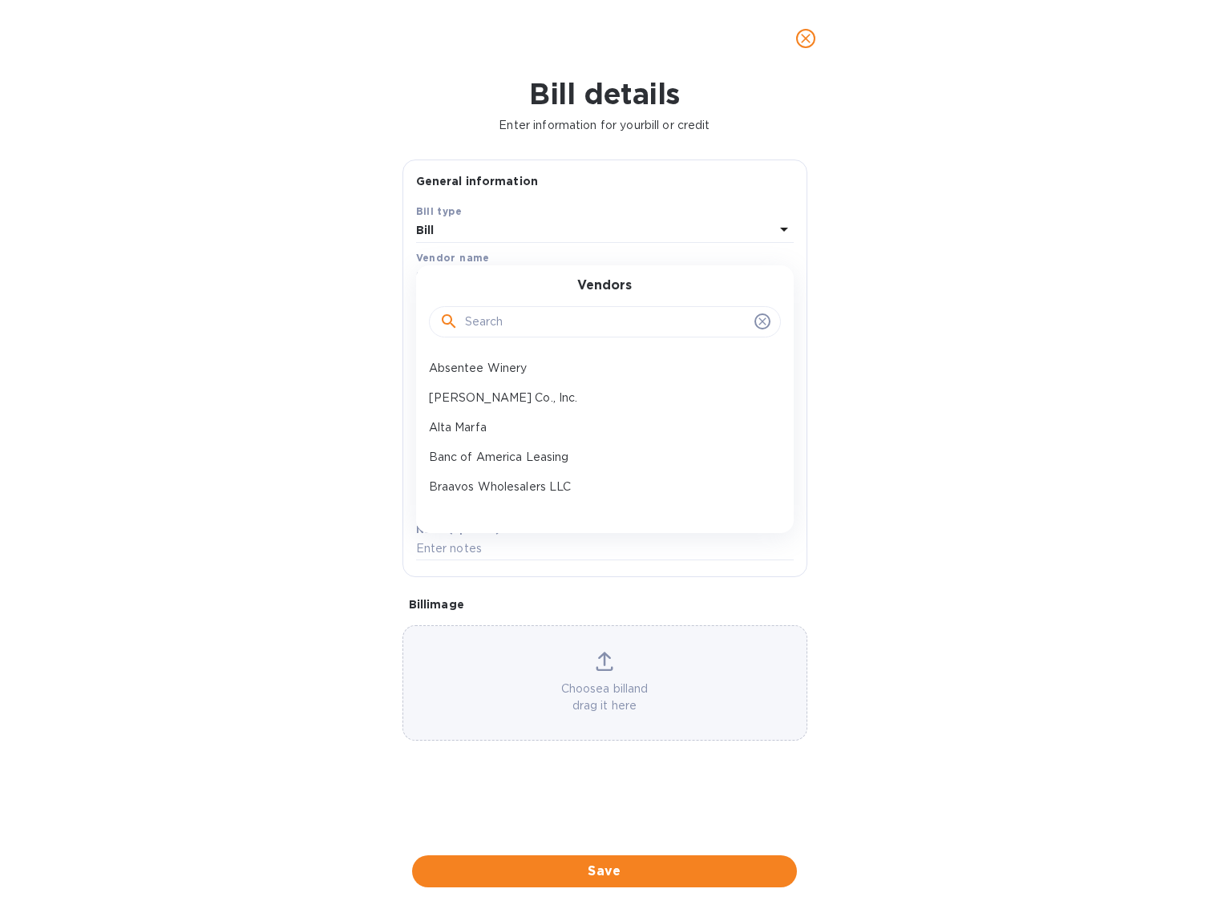
click at [500, 331] on input "text" at bounding box center [606, 322] width 283 height 24
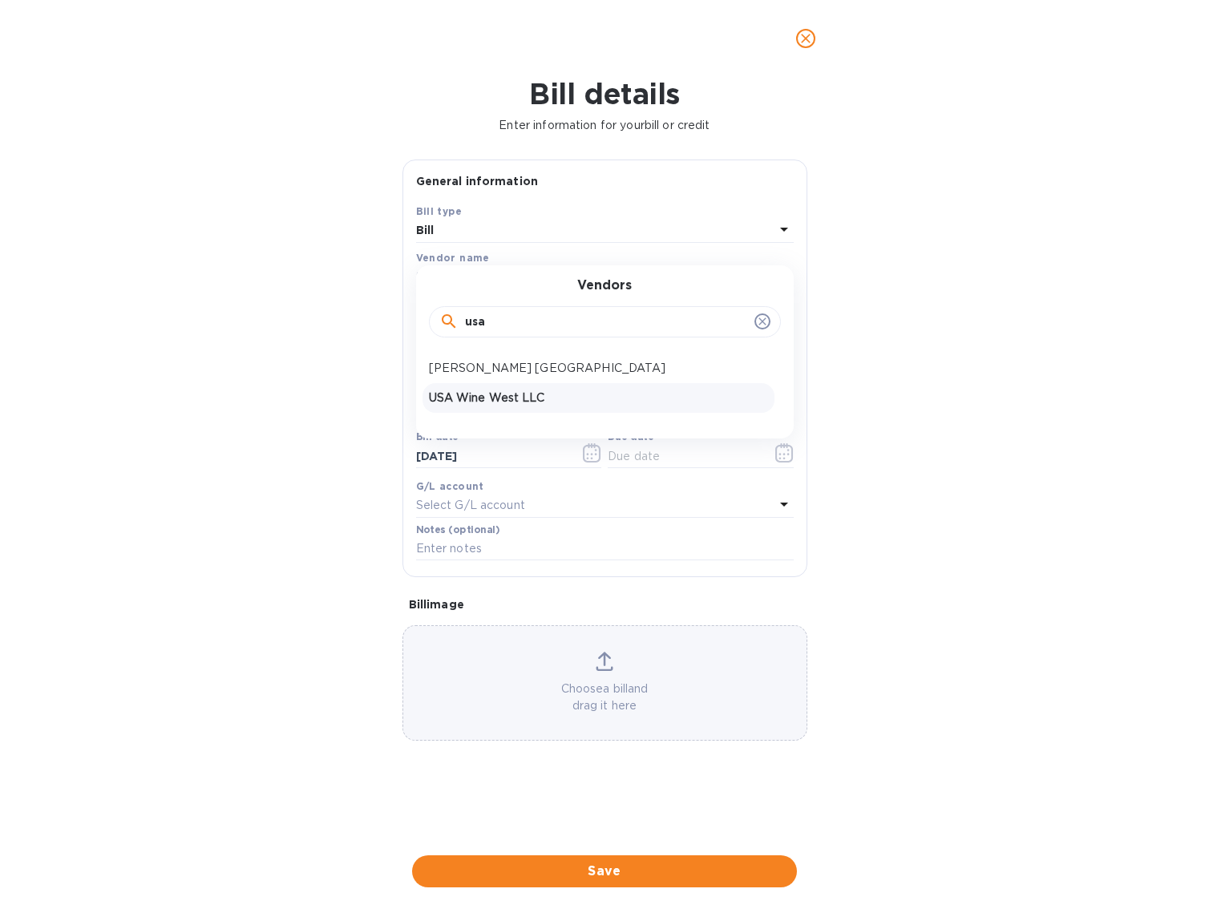
type input "usa"
click at [484, 402] on p "USA Wine West LLC" at bounding box center [598, 398] width 339 height 17
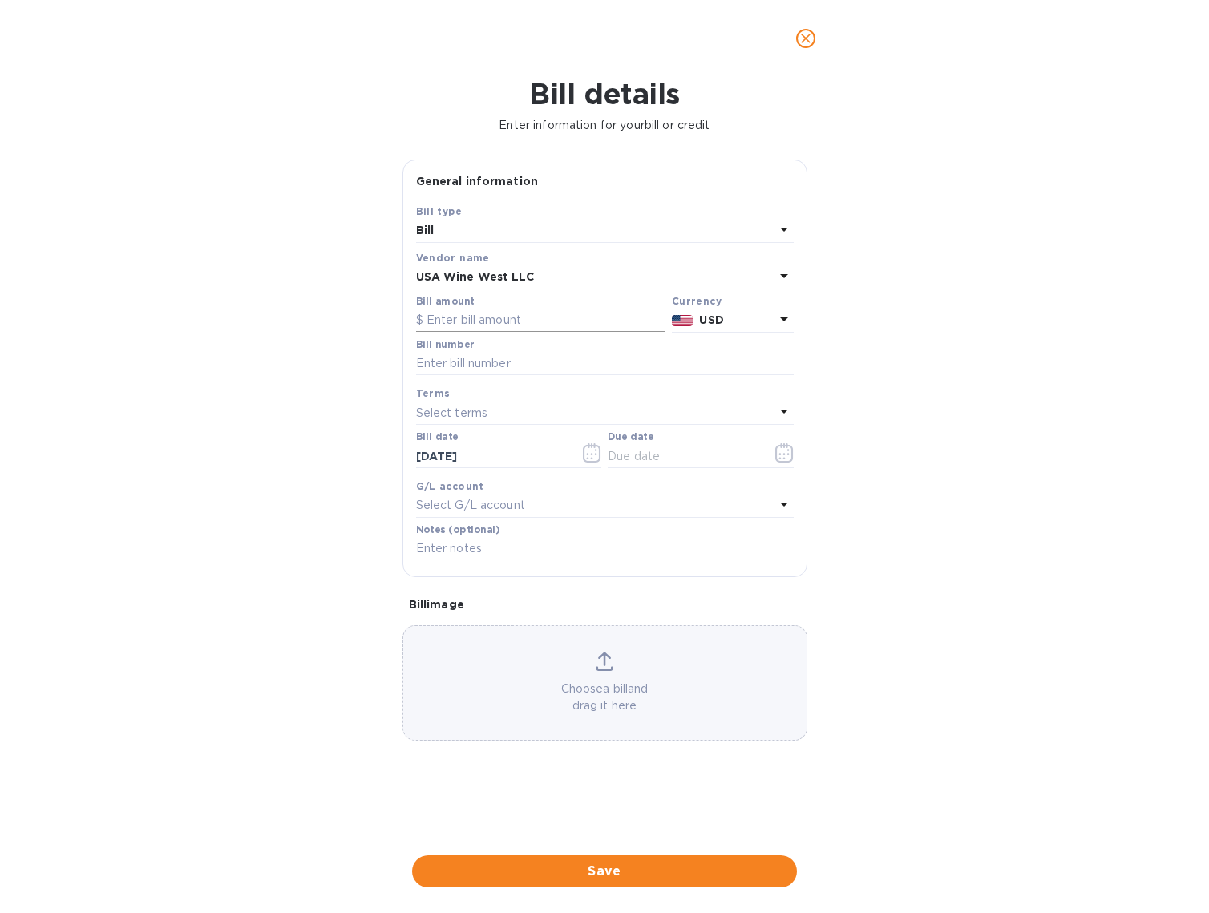
click at [485, 322] on input "text" at bounding box center [540, 321] width 249 height 24
type input "4,816"
click at [434, 359] on input "text" at bounding box center [605, 364] width 378 height 24
type input "LEC000051135"
click at [778, 454] on icon "button" at bounding box center [784, 452] width 18 height 19
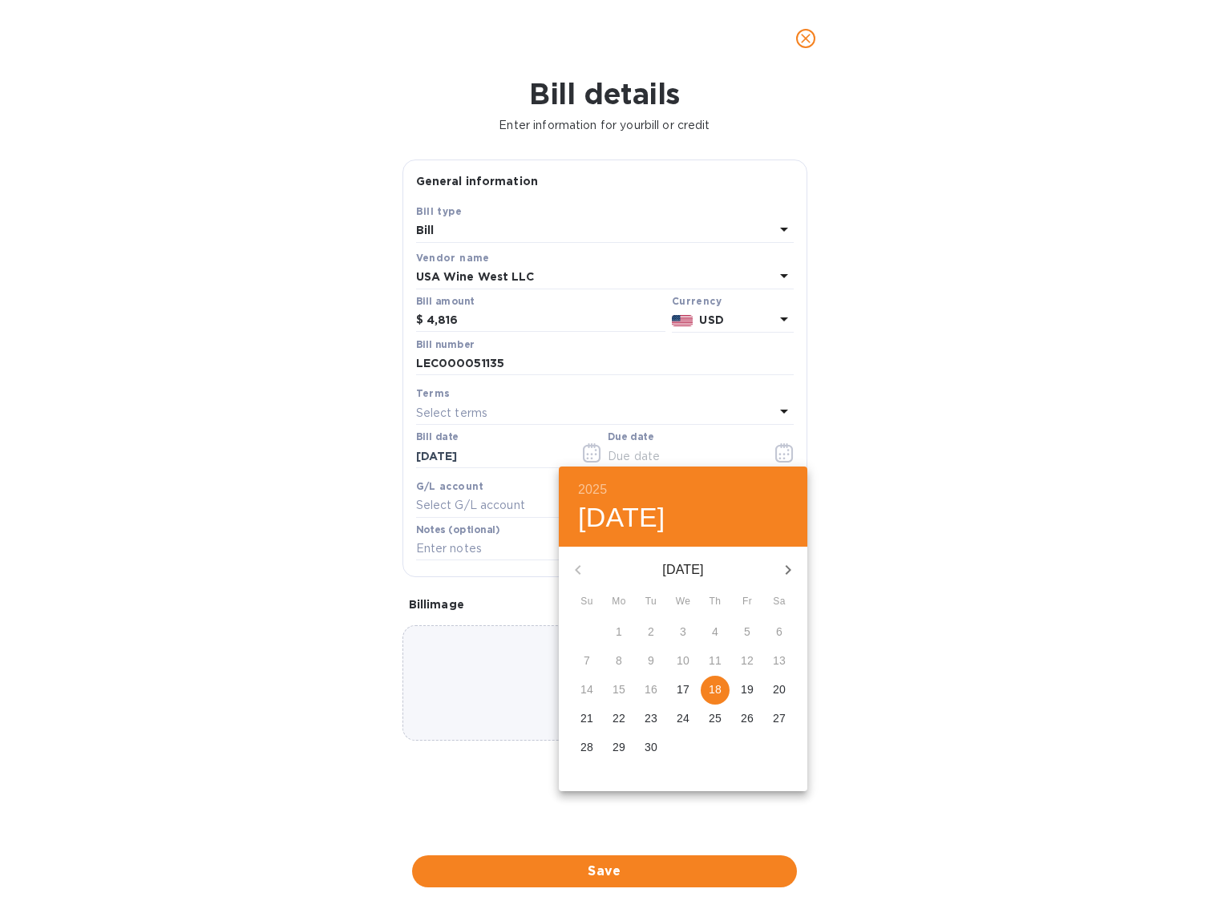
click at [714, 687] on p "18" at bounding box center [715, 689] width 13 height 16
type input "[DATE]"
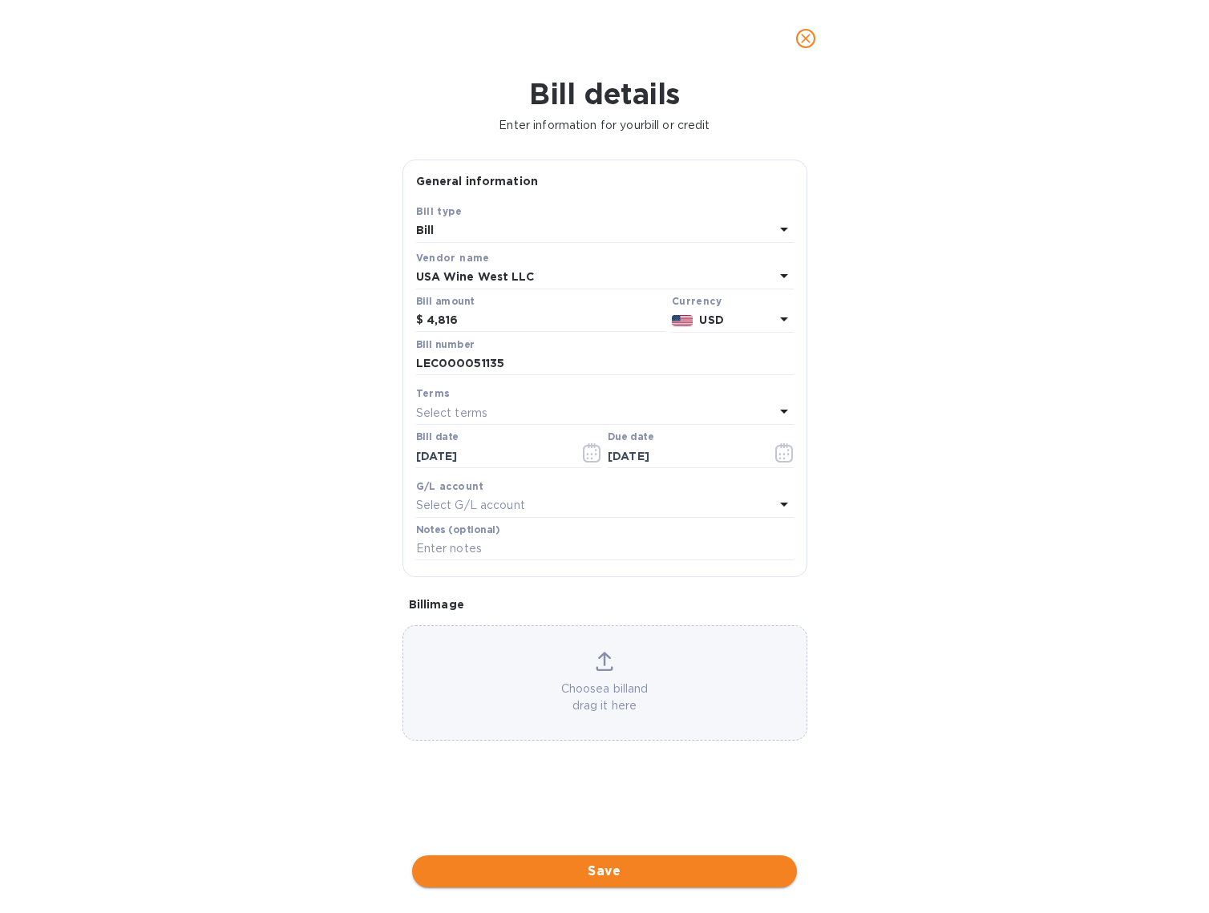
click at [659, 868] on button "Save" at bounding box center [604, 871] width 385 height 32
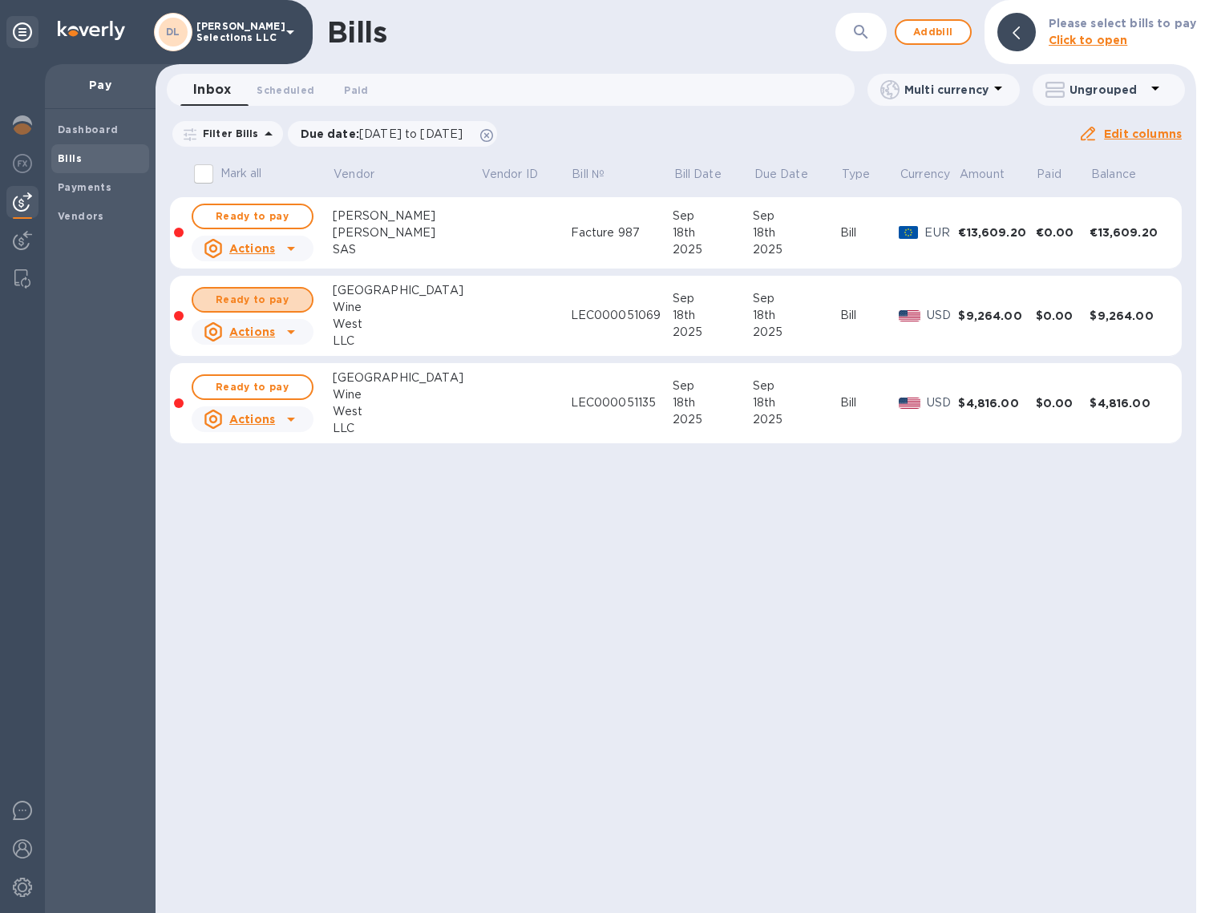
drag, startPoint x: 257, startPoint y: 292, endPoint x: 271, endPoint y: 348, distance: 57.9
click at [257, 292] on span "Ready to pay" at bounding box center [252, 299] width 93 height 19
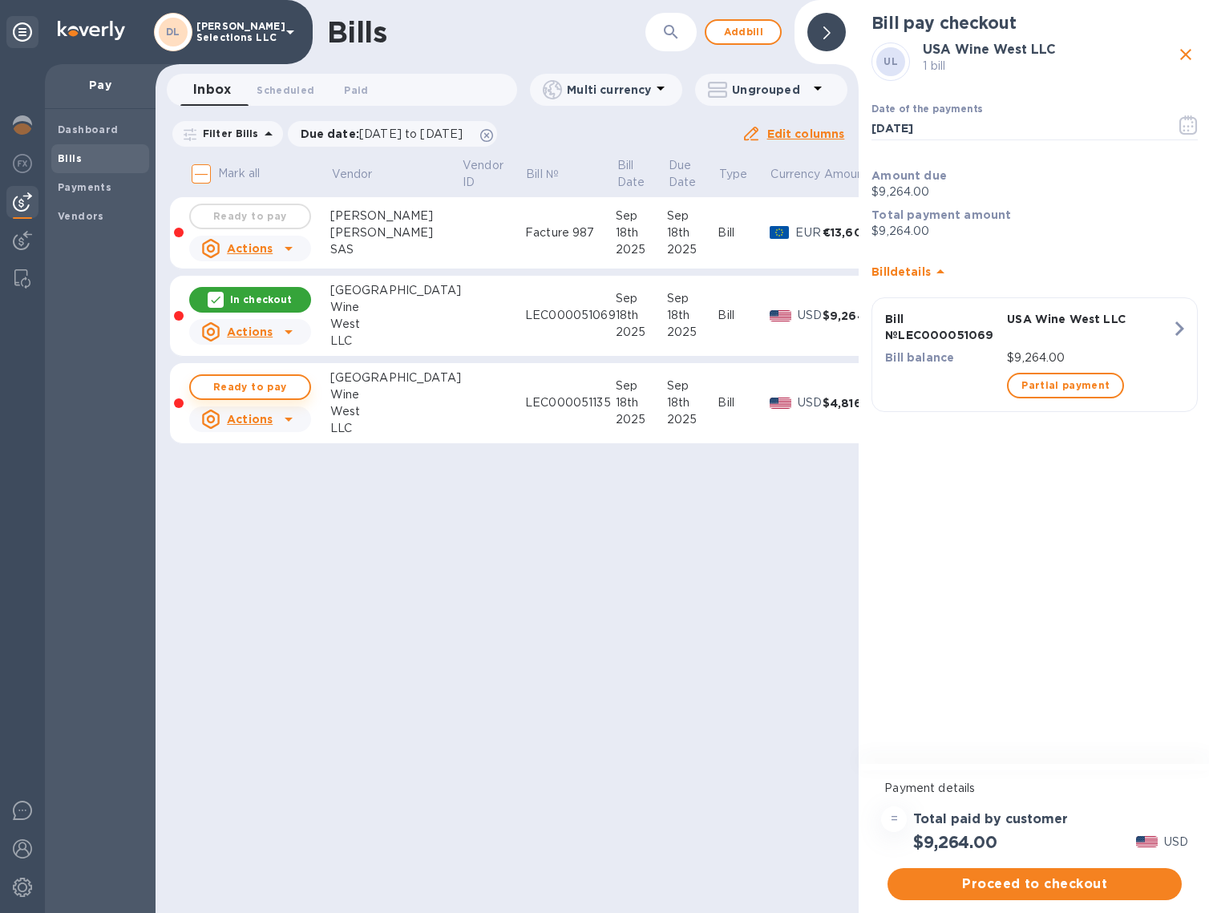
click at [267, 385] on span "Ready to pay" at bounding box center [250, 387] width 93 height 19
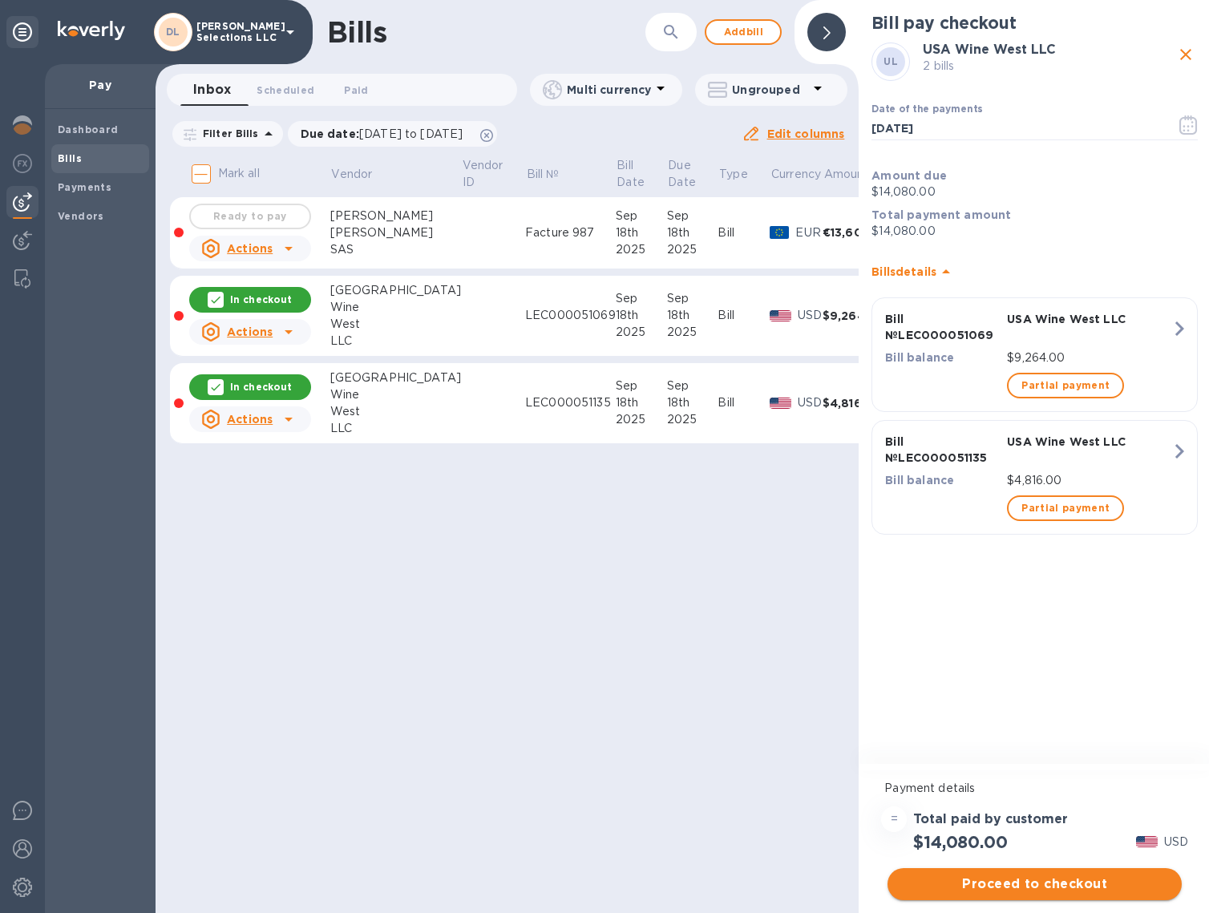
click at [1065, 891] on span "Proceed to checkout" at bounding box center [1034, 884] width 269 height 19
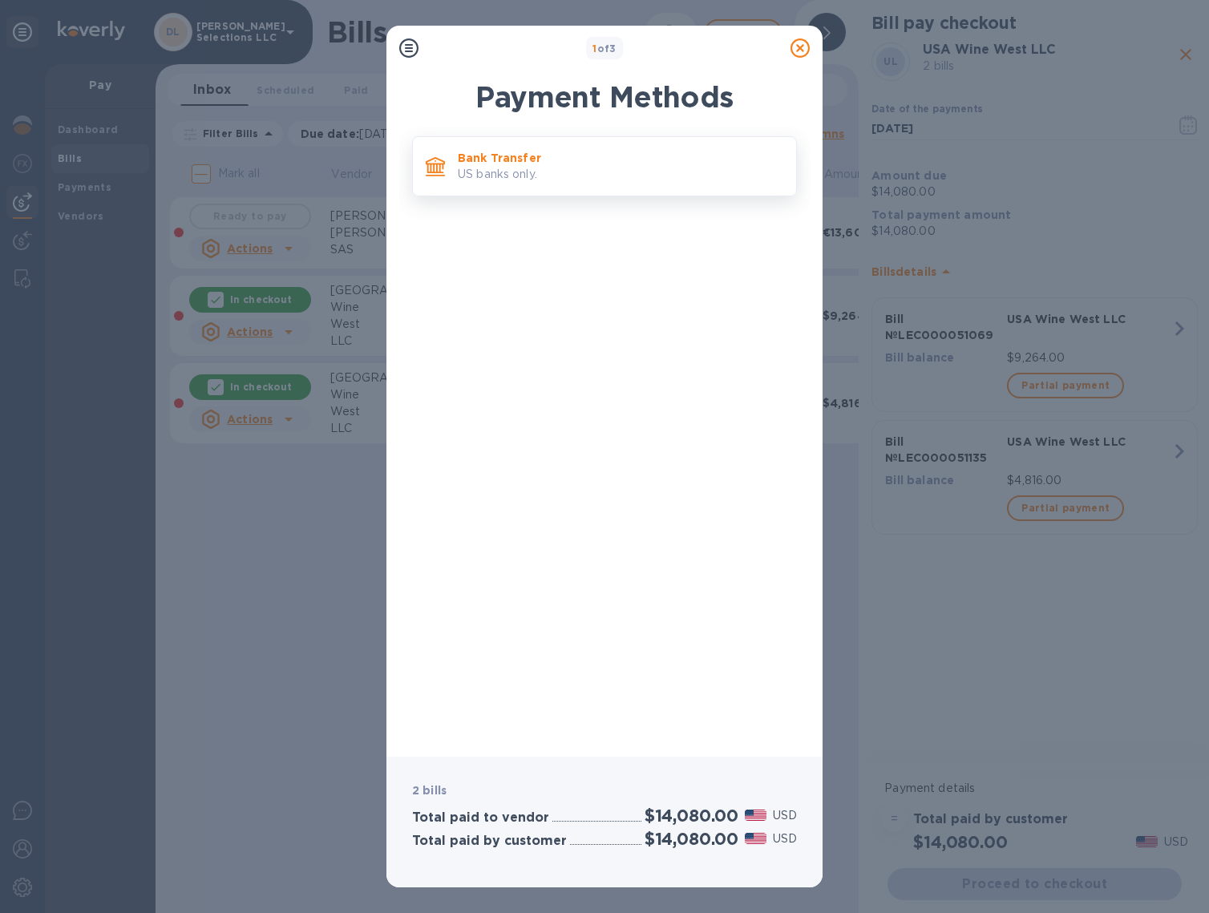
click at [499, 143] on div "Bank Transfer US banks only." at bounding box center [620, 166] width 338 height 46
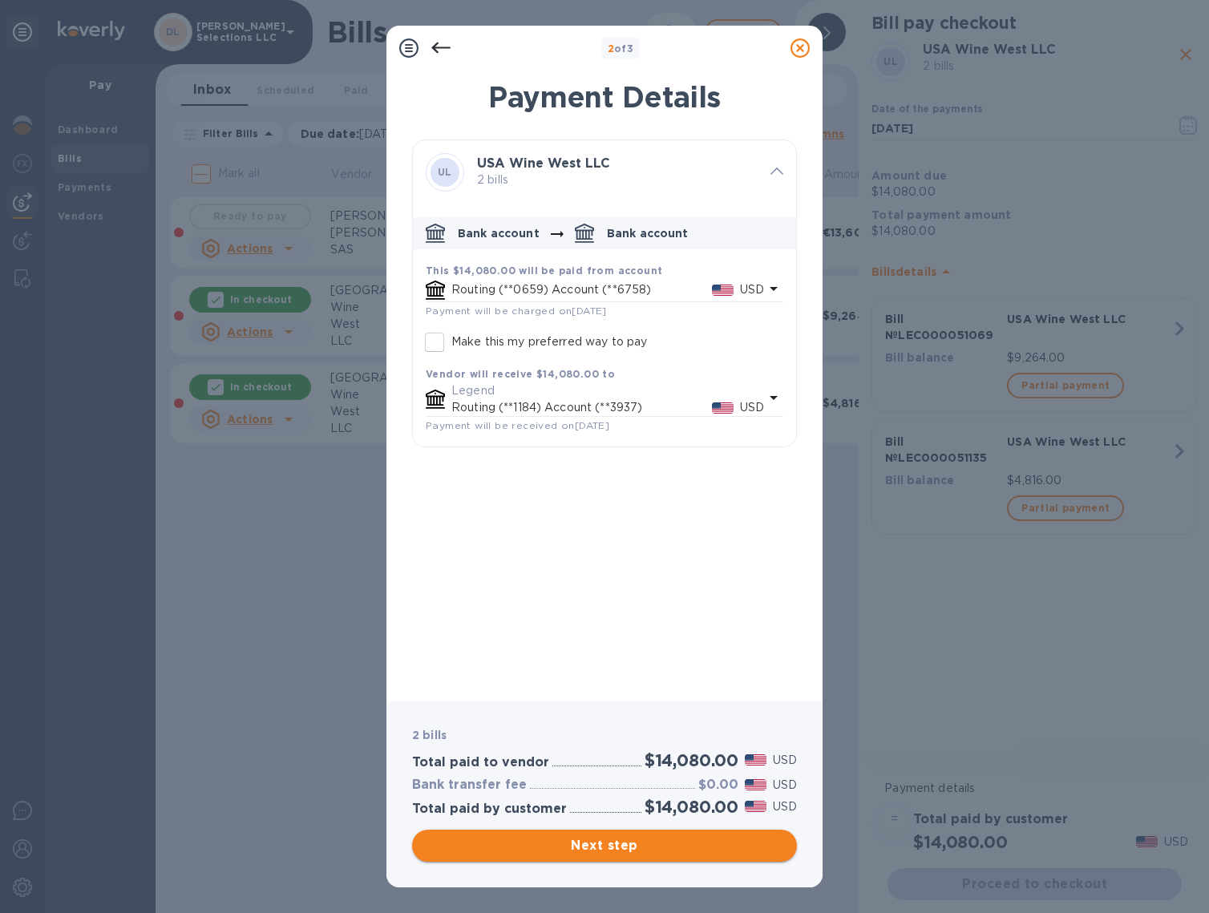
click at [642, 846] on span "Next step" at bounding box center [604, 845] width 359 height 19
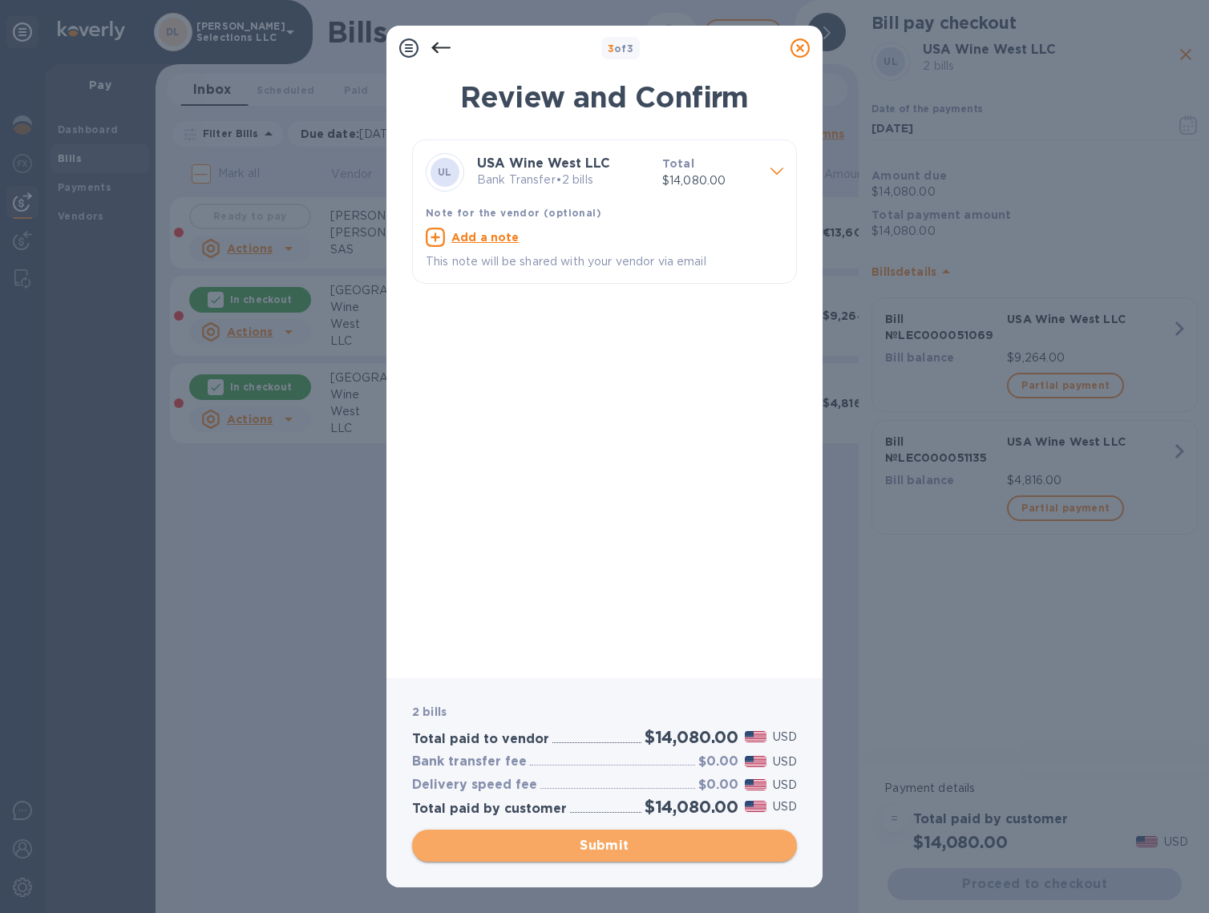
click at [639, 850] on span "Submit" at bounding box center [604, 845] width 359 height 19
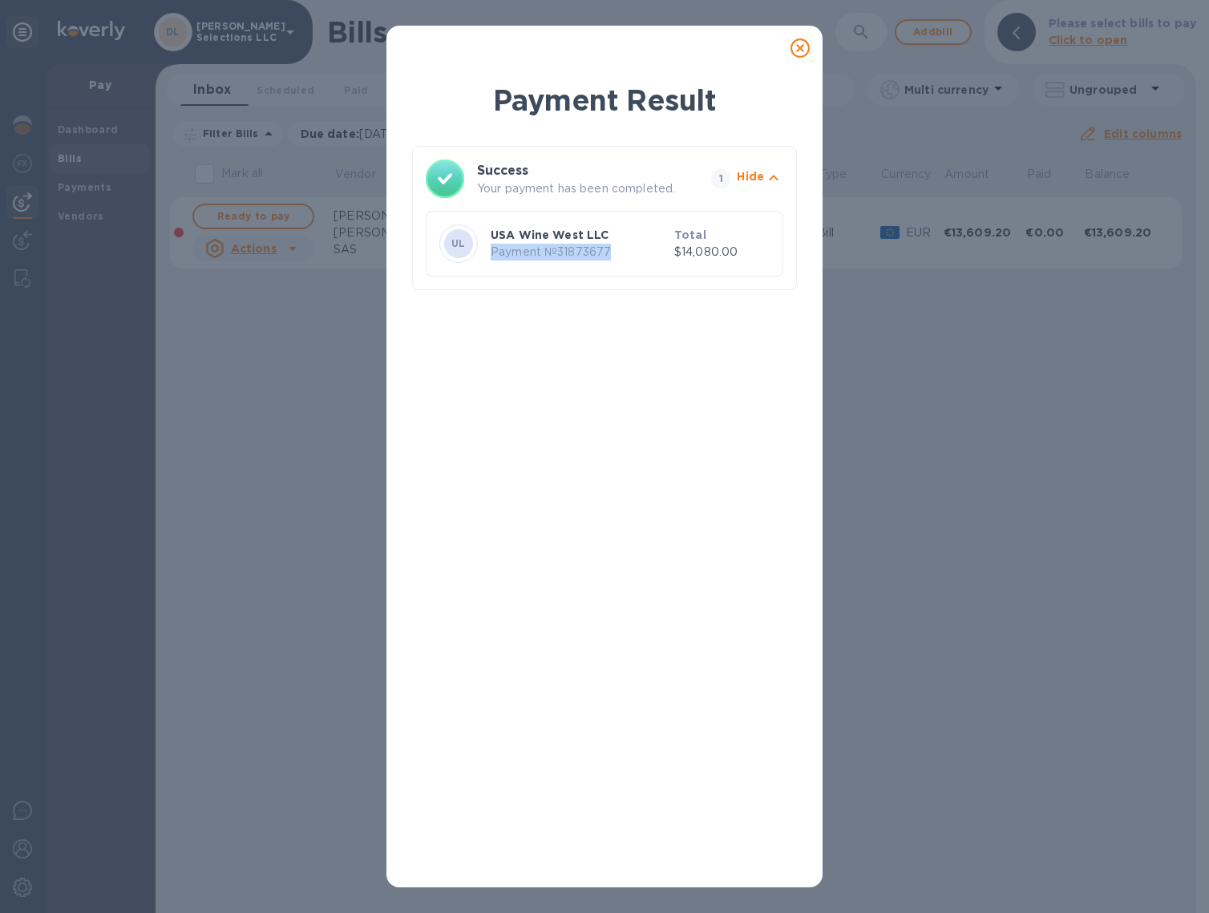
drag, startPoint x: 596, startPoint y: 251, endPoint x: 491, endPoint y: 251, distance: 105.0
click at [491, 251] on p "Payment № 31873677" at bounding box center [579, 252] width 177 height 17
copy p "Payment № 31873677"
